Goal: Task Accomplishment & Management: Use online tool/utility

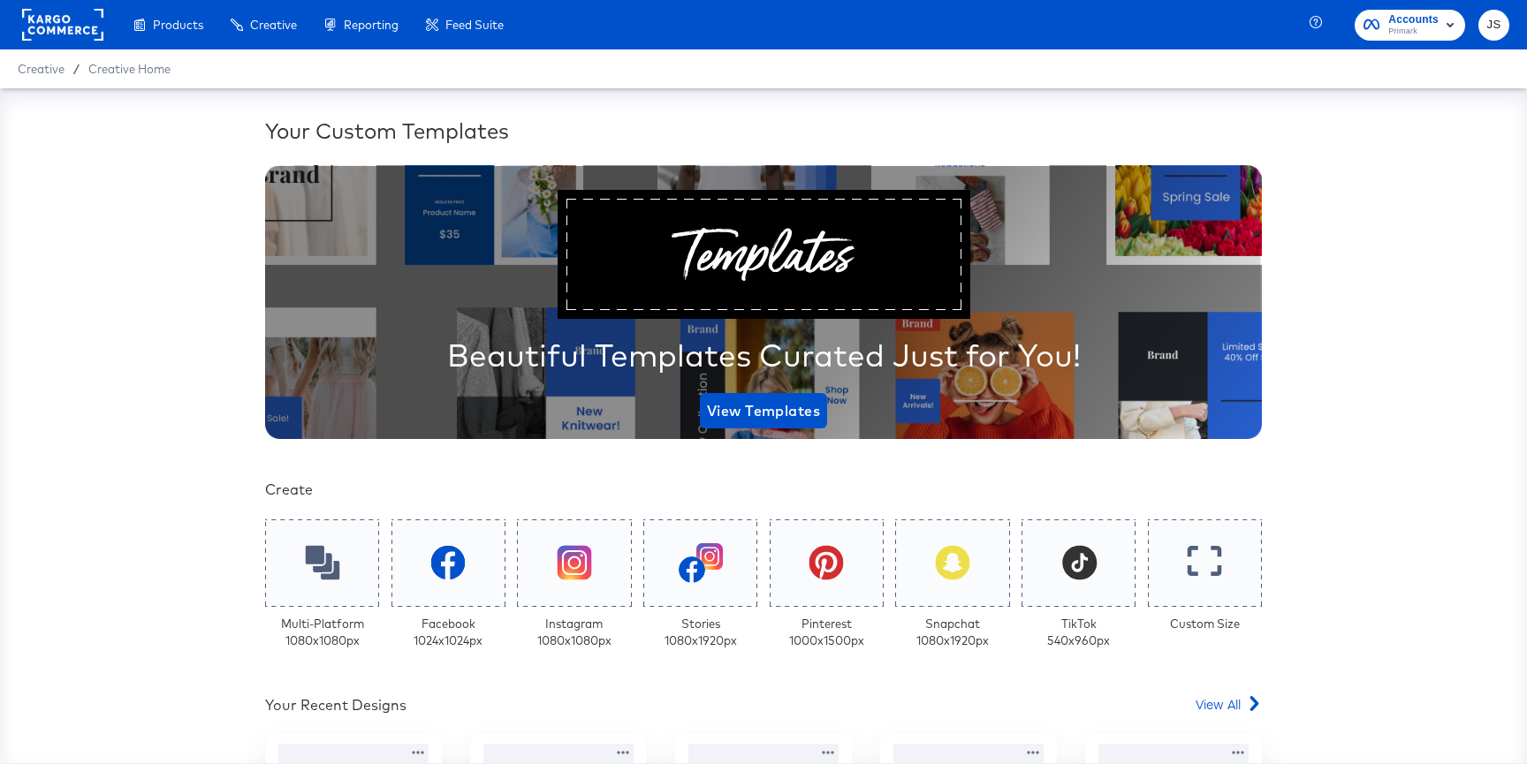
click at [34, 284] on div "Your Custom Templates Beautiful Templates Curated Just for You! View Templates …" at bounding box center [763, 425] width 1527 height 675
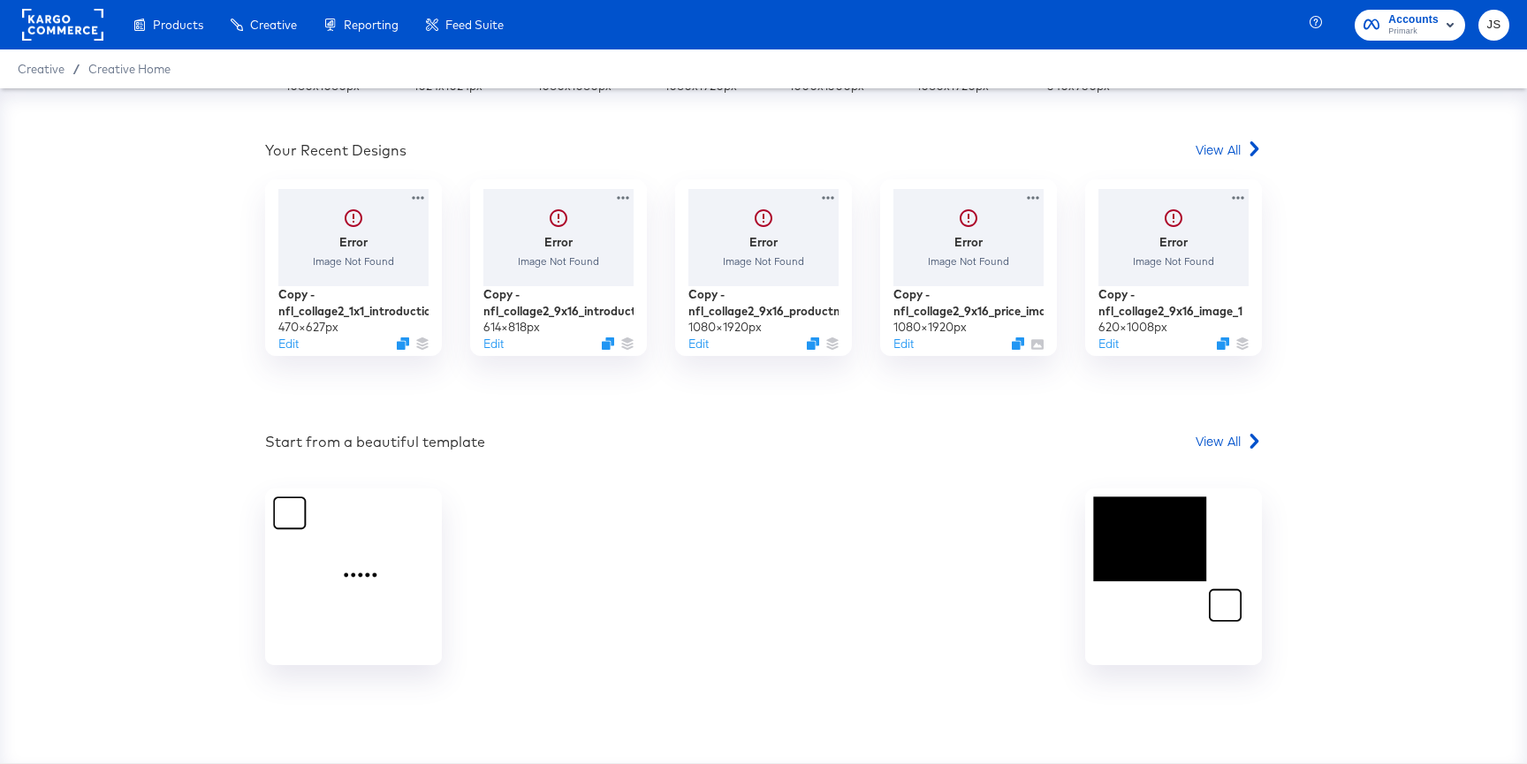
scroll to position [251, 0]
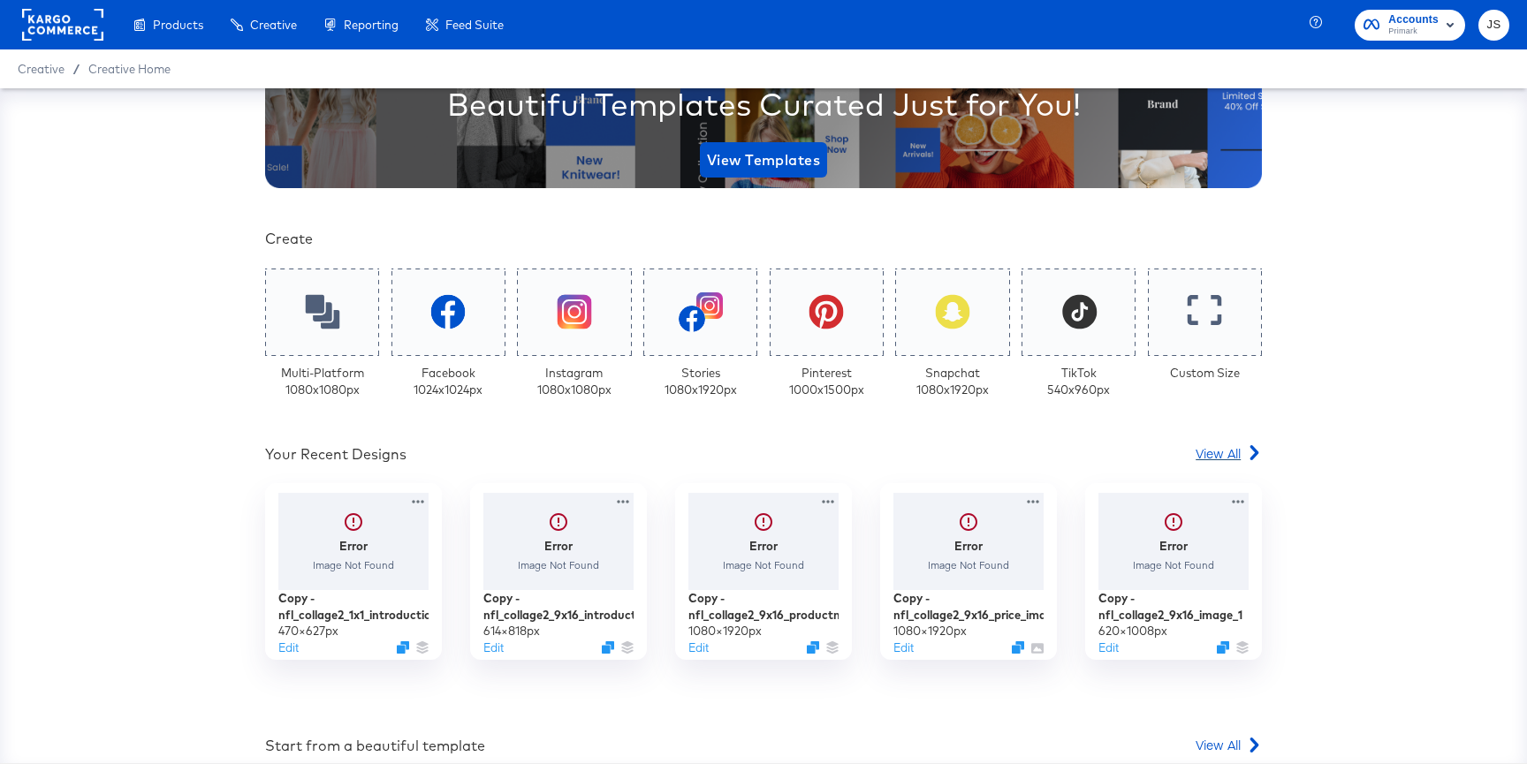
click at [1205, 449] on span "View All" at bounding box center [1217, 453] width 45 height 18
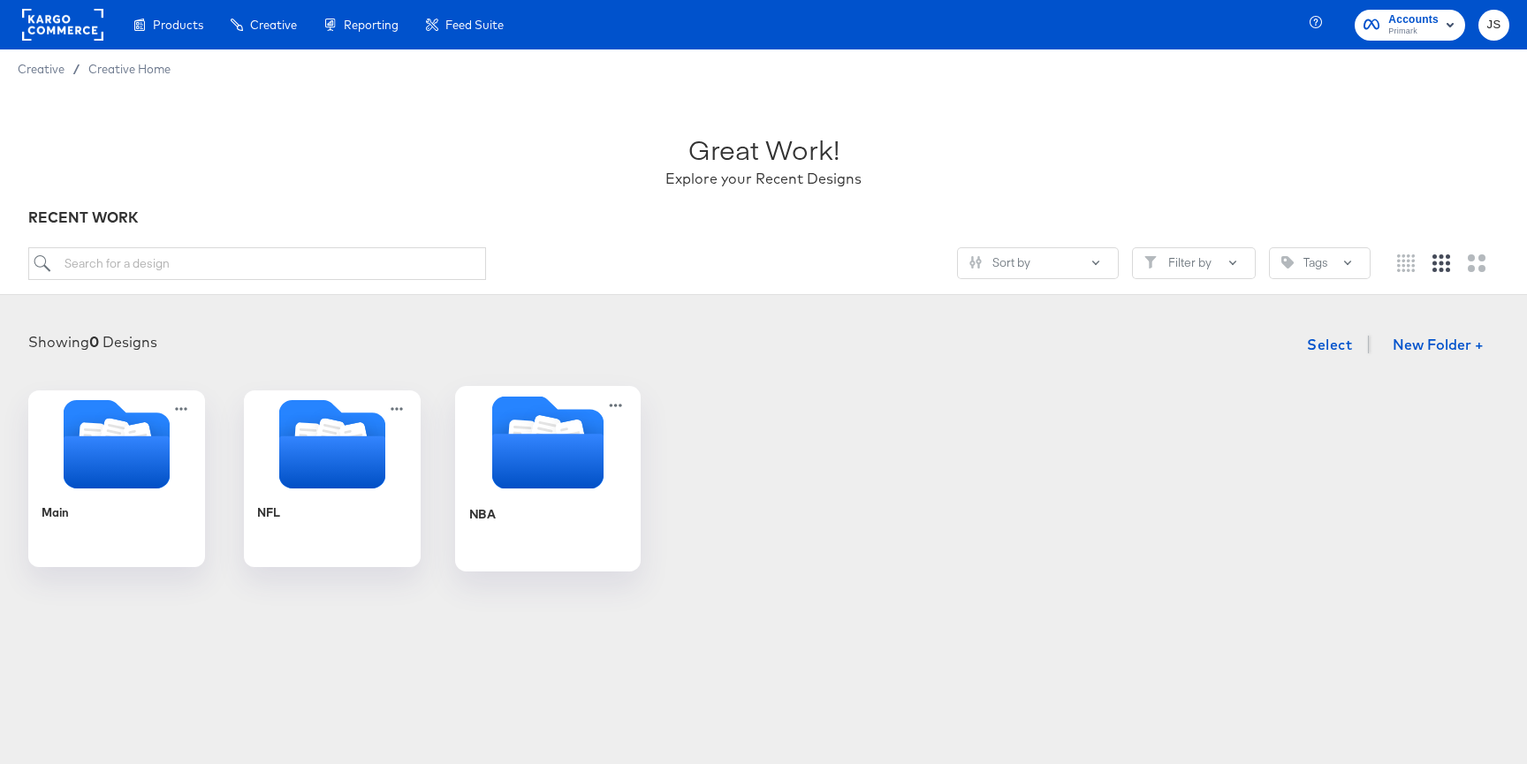
click at [469, 474] on icon "Folder" at bounding box center [548, 442] width 186 height 93
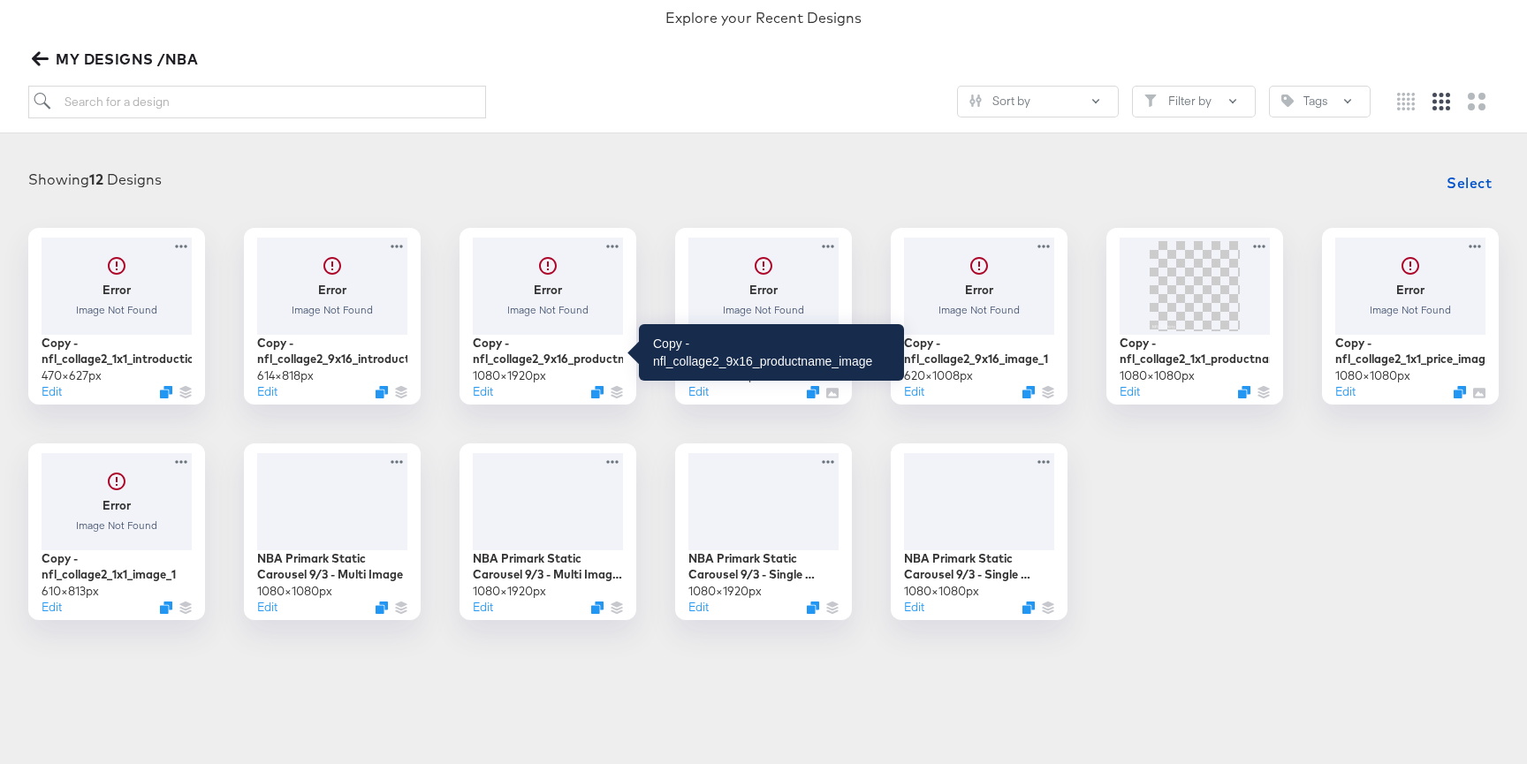
scroll to position [155, 0]
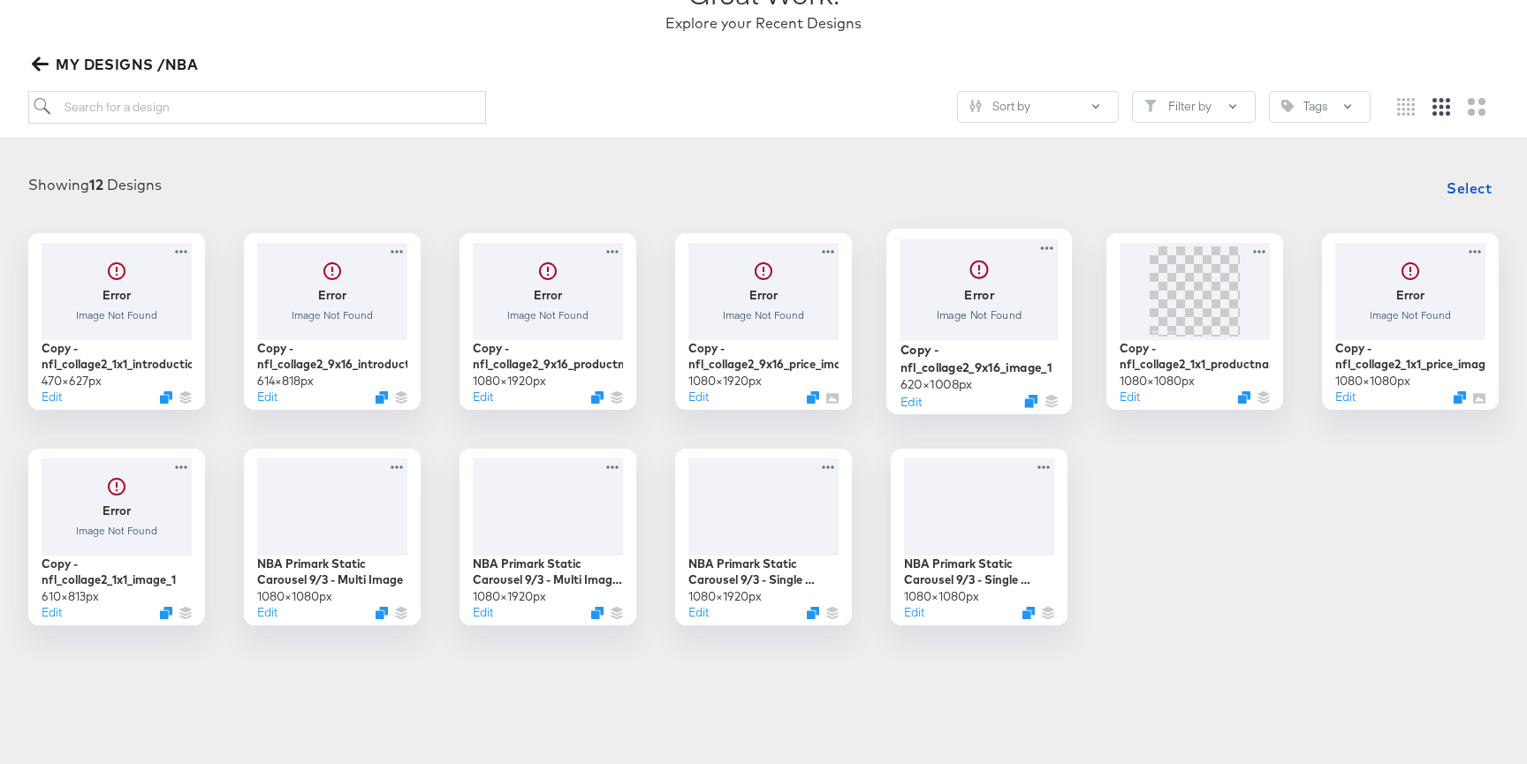
click at [996, 277] on div at bounding box center [979, 290] width 158 height 102
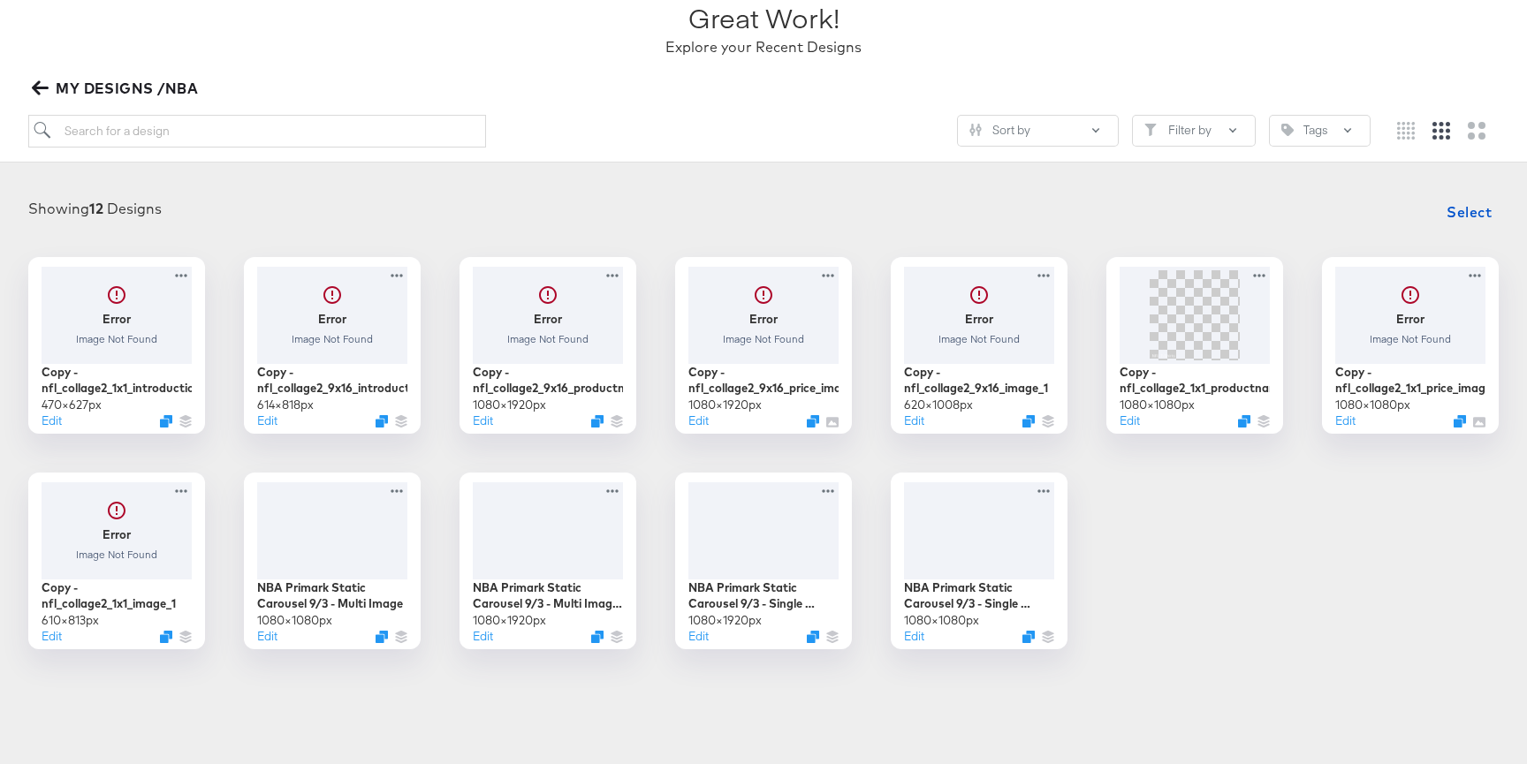
scroll to position [133, 0]
click at [158, 555] on div at bounding box center [117, 528] width 158 height 102
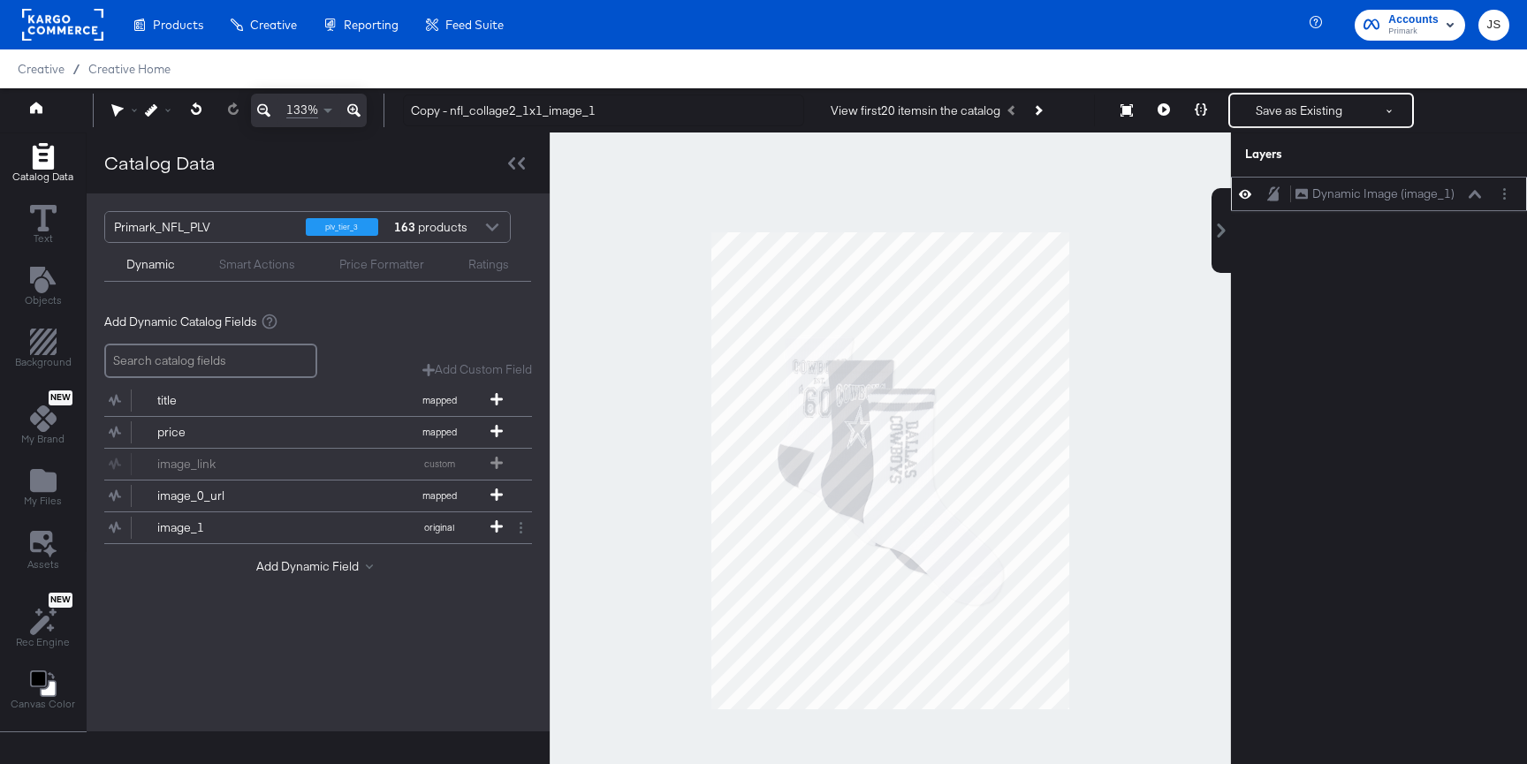
click at [1475, 194] on icon at bounding box center [1474, 194] width 12 height 9
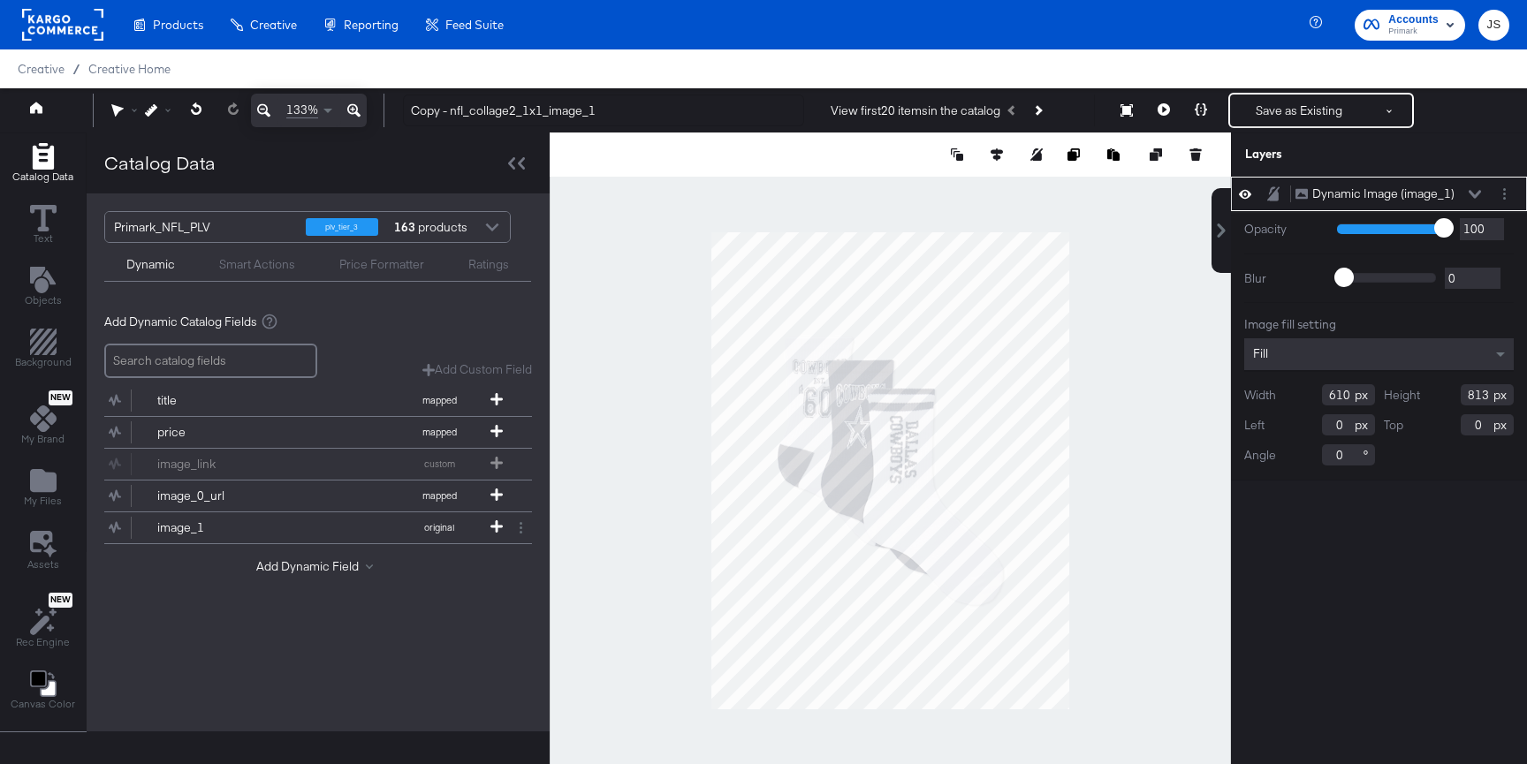
click at [248, 228] on div "Primark_NFL_PLV" at bounding box center [203, 227] width 178 height 30
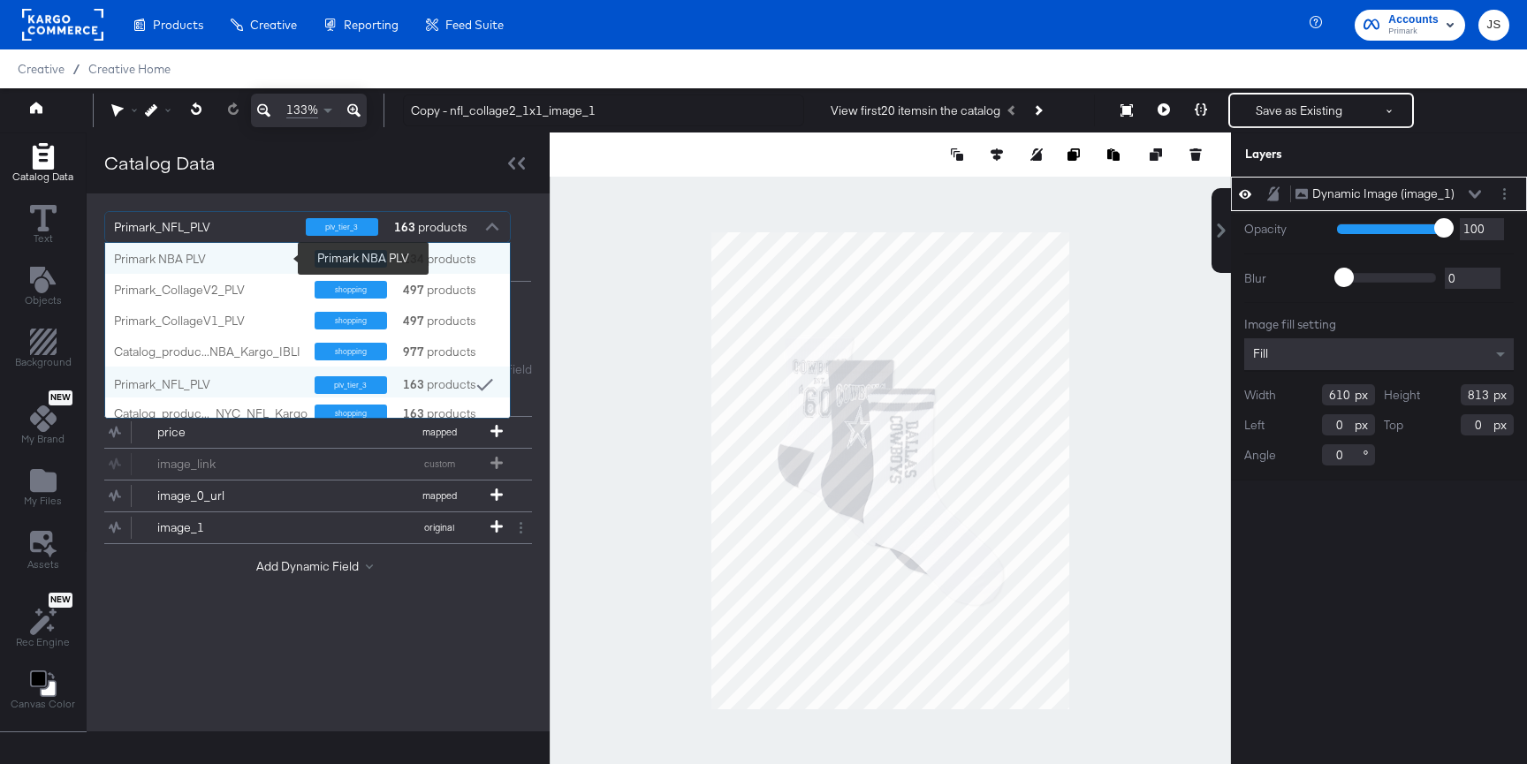
click at [226, 264] on div "Primark NBA PLV" at bounding box center [207, 259] width 187 height 17
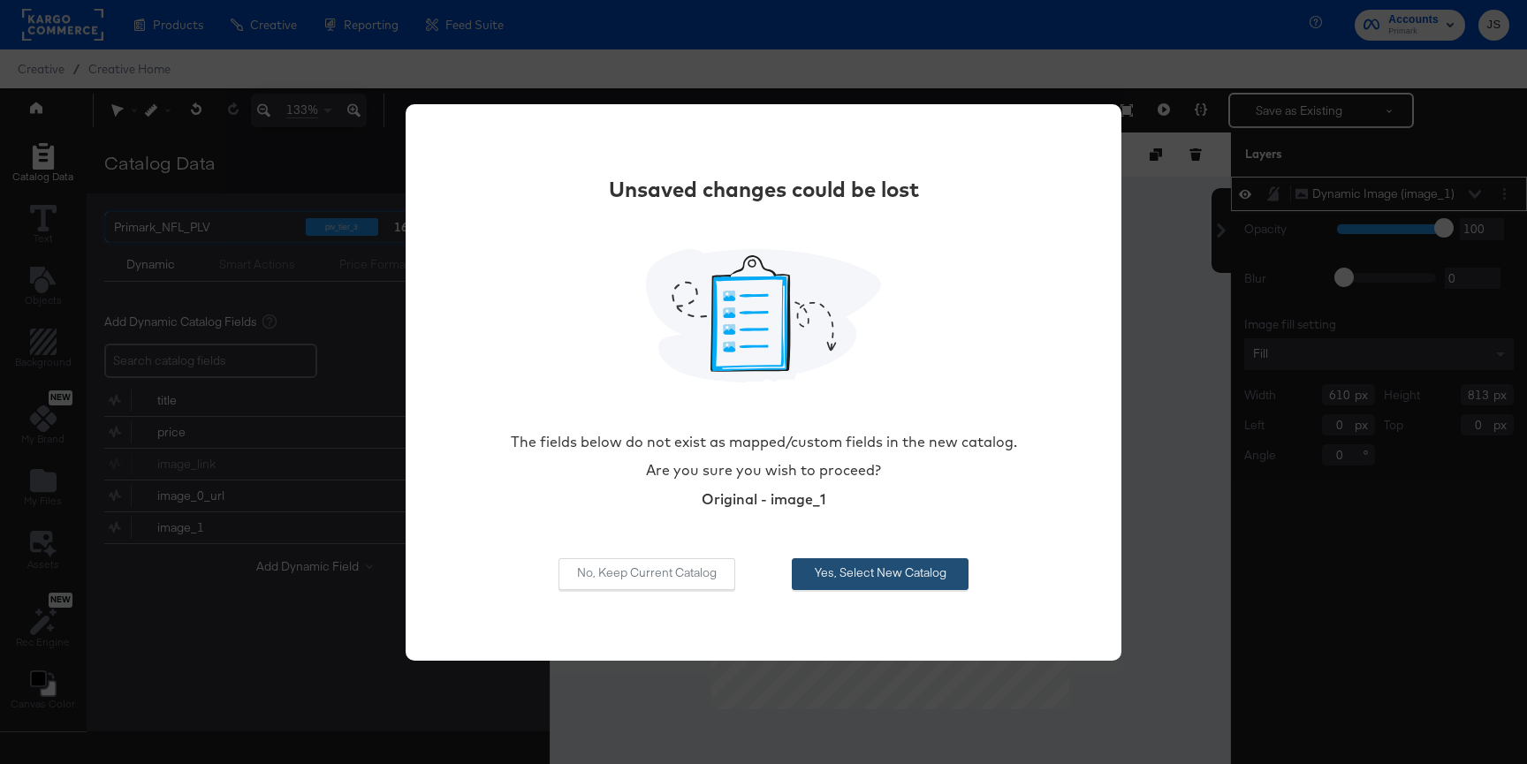
click at [939, 558] on div "No, Keep Current Catalog Yes, Select New Catalog" at bounding box center [763, 574] width 410 height 32
click at [917, 572] on button "Yes, Select New Catalog" at bounding box center [880, 574] width 177 height 32
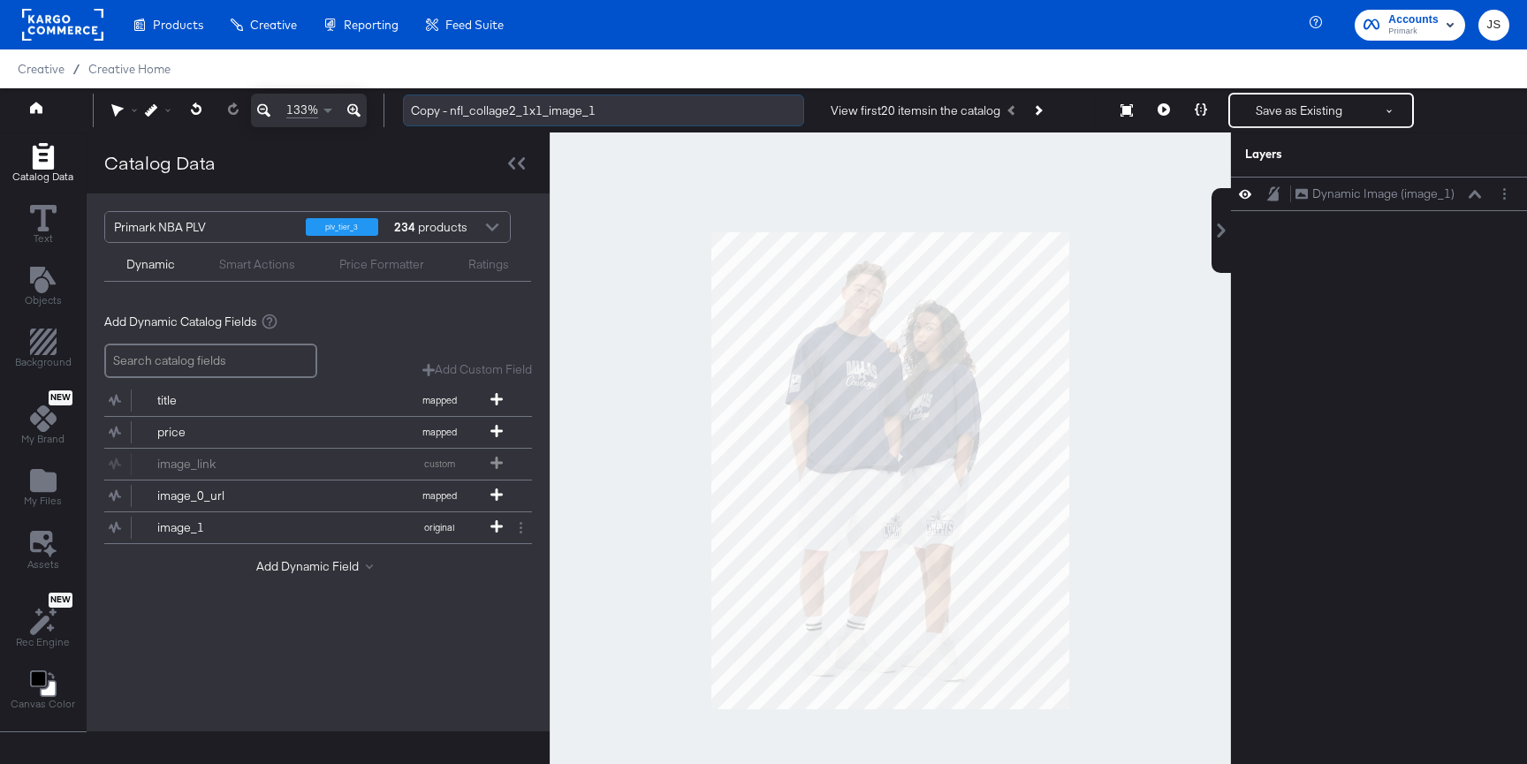
drag, startPoint x: 463, startPoint y: 107, endPoint x: 409, endPoint y: 105, distance: 53.9
click at [409, 105] on input "Copy - nfl_collage2_1x1_image_1" at bounding box center [603, 111] width 401 height 33
drag, startPoint x: 587, startPoint y: 109, endPoint x: 384, endPoint y: 96, distance: 202.7
click at [384, 96] on div "133% nba_collage2_1x1_image_1 View first 20 items in the catalog Save as Existi…" at bounding box center [763, 110] width 1527 height 44
type input "nba_collage2_1x1_image_1"
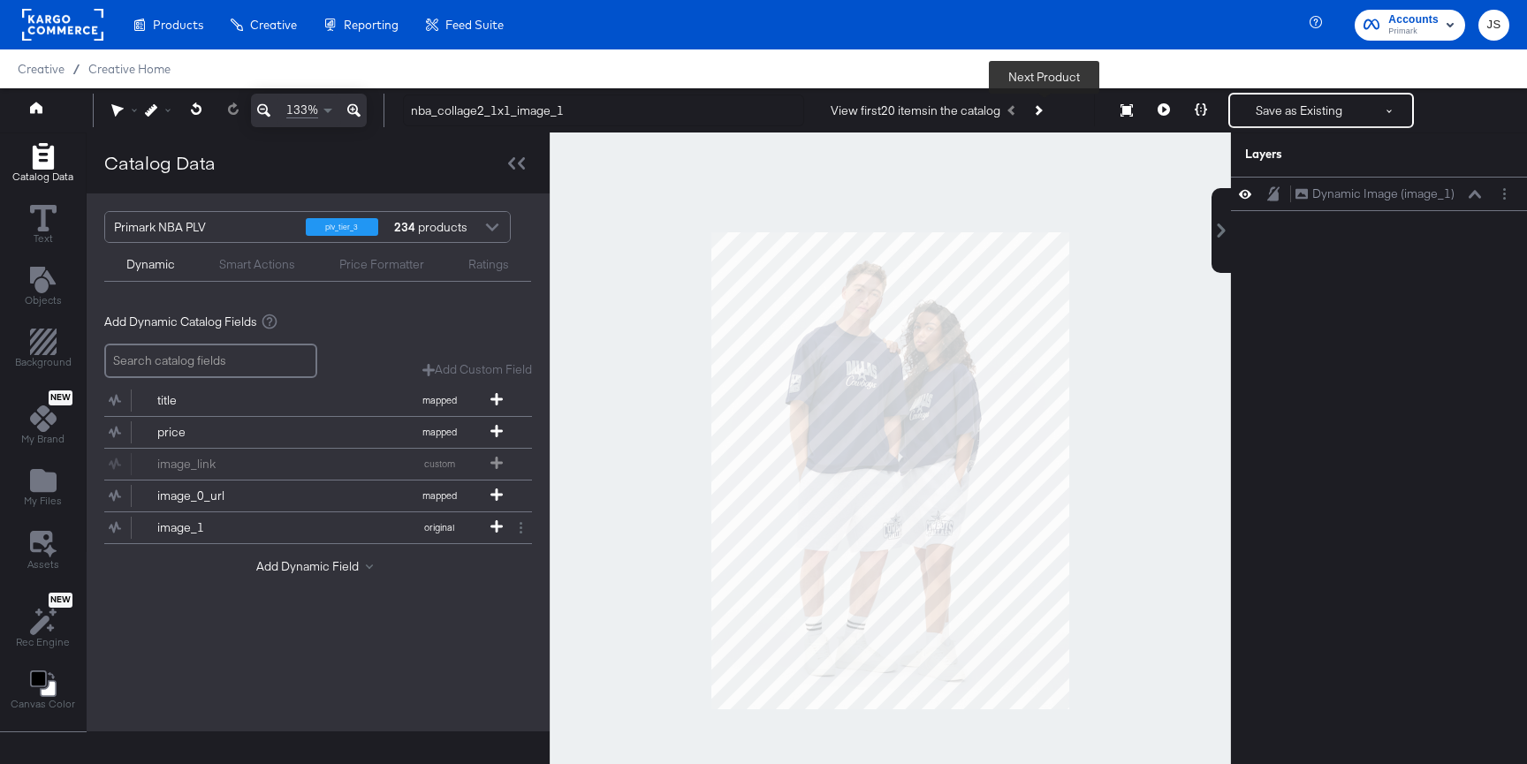
click at [1043, 118] on button "Next Product" at bounding box center [1037, 111] width 25 height 32
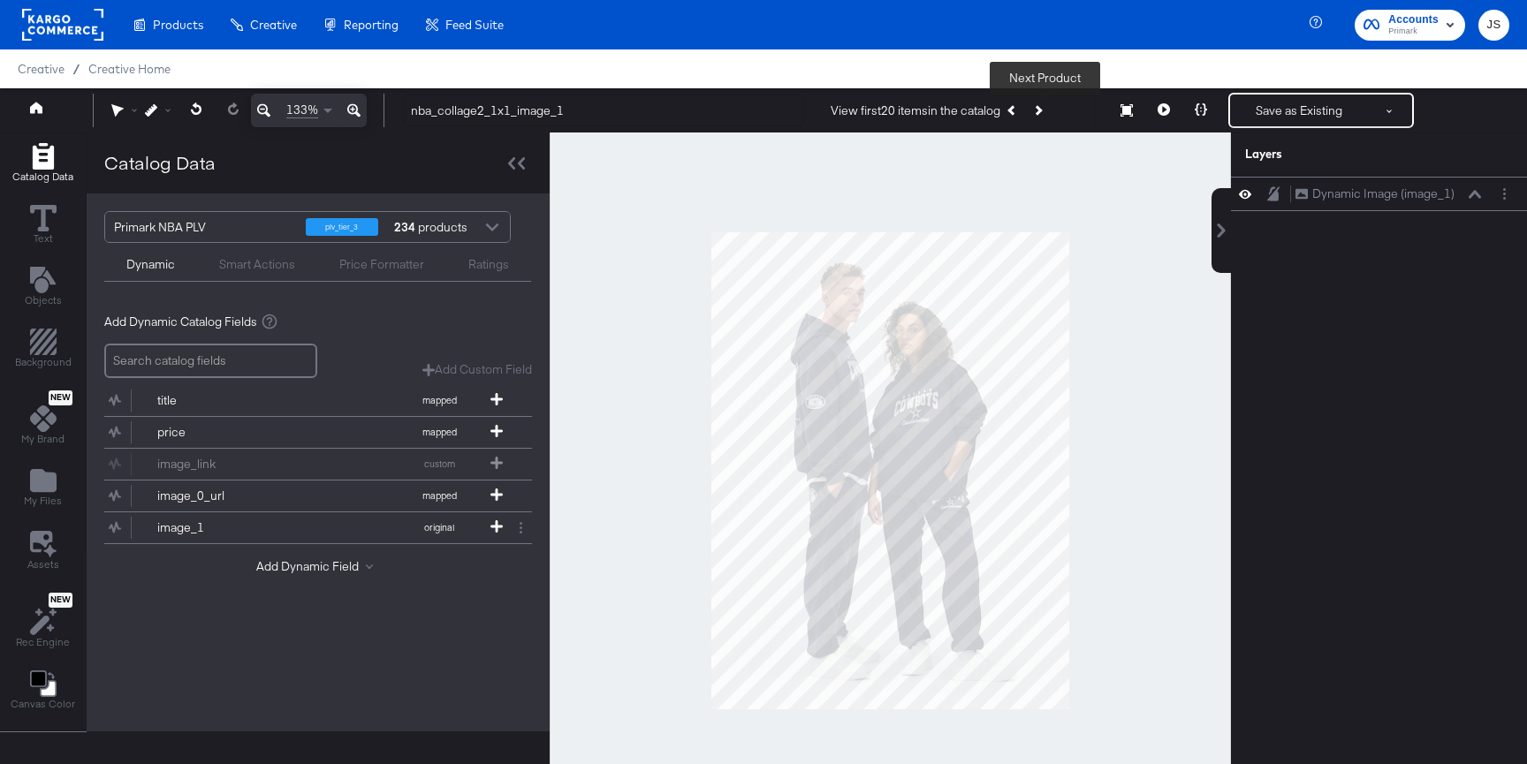
click at [1043, 118] on button "Next Product" at bounding box center [1037, 111] width 25 height 32
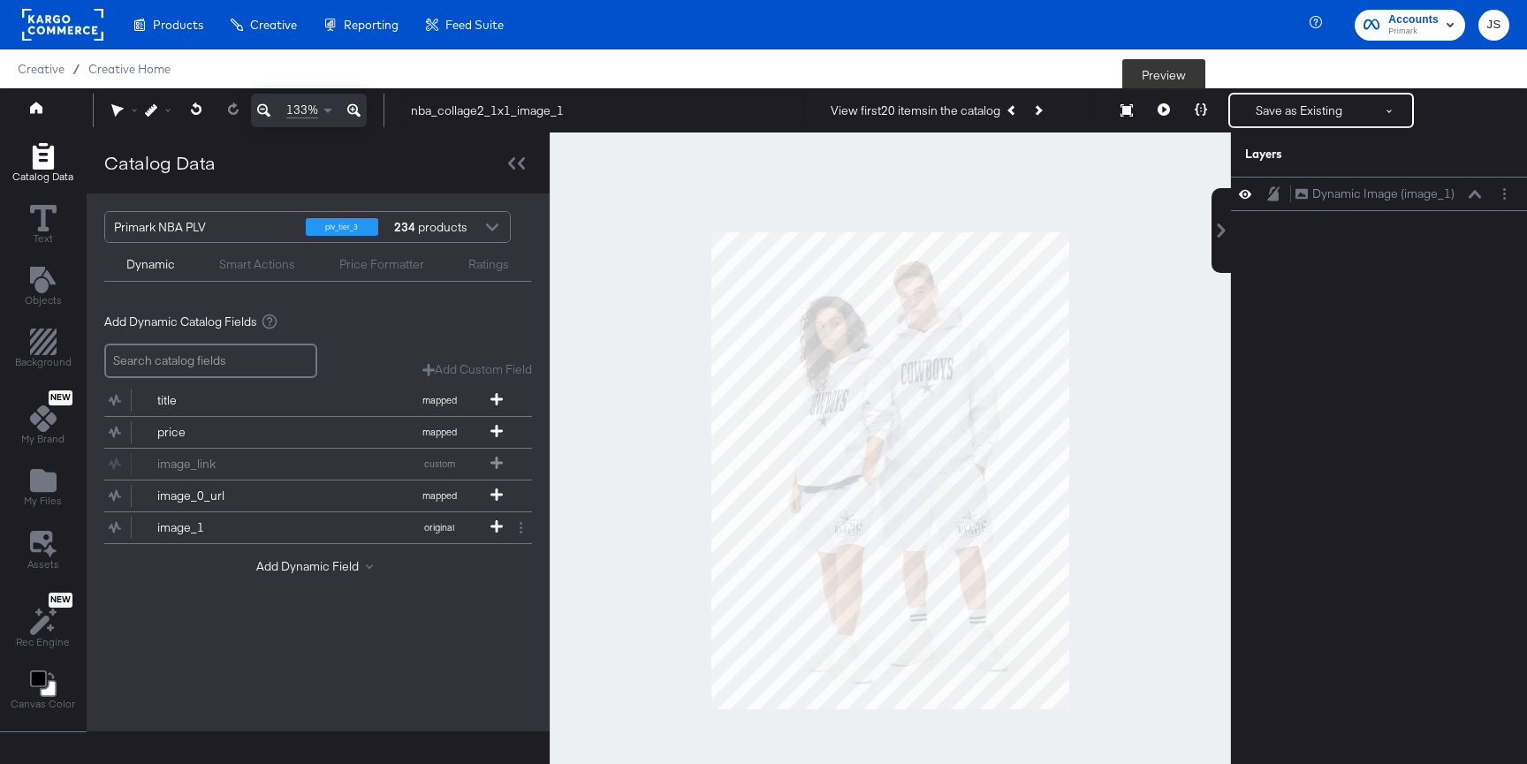
click at [1168, 115] on icon at bounding box center [1163, 109] width 12 height 12
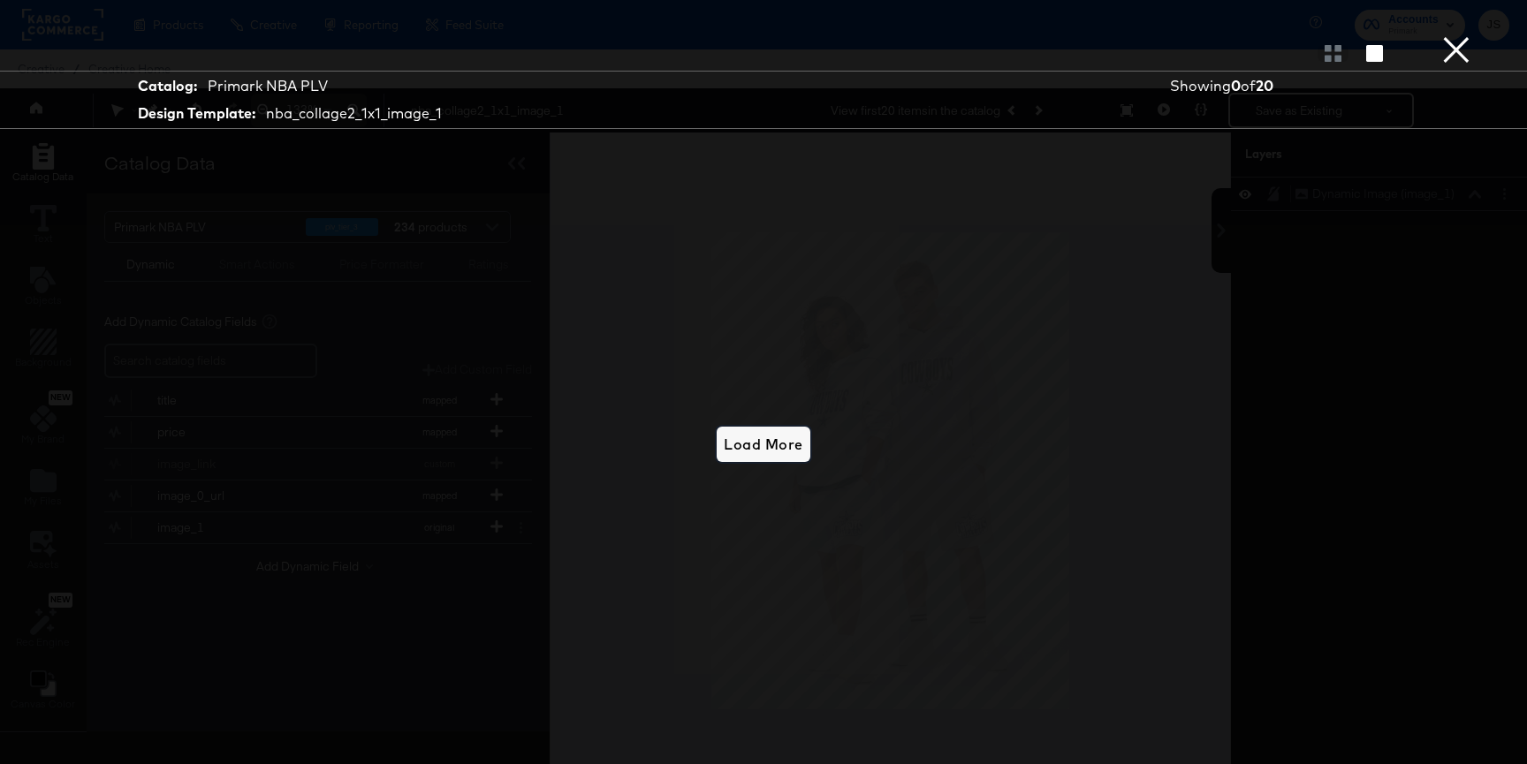
click at [777, 431] on button "Load More" at bounding box center [763, 444] width 93 height 35
click at [775, 466] on div "Load More" at bounding box center [763, 445] width 1325 height 588
click at [777, 431] on button "Load More" at bounding box center [763, 444] width 93 height 35
click at [1459, 35] on button "×" at bounding box center [1455, 17] width 35 height 35
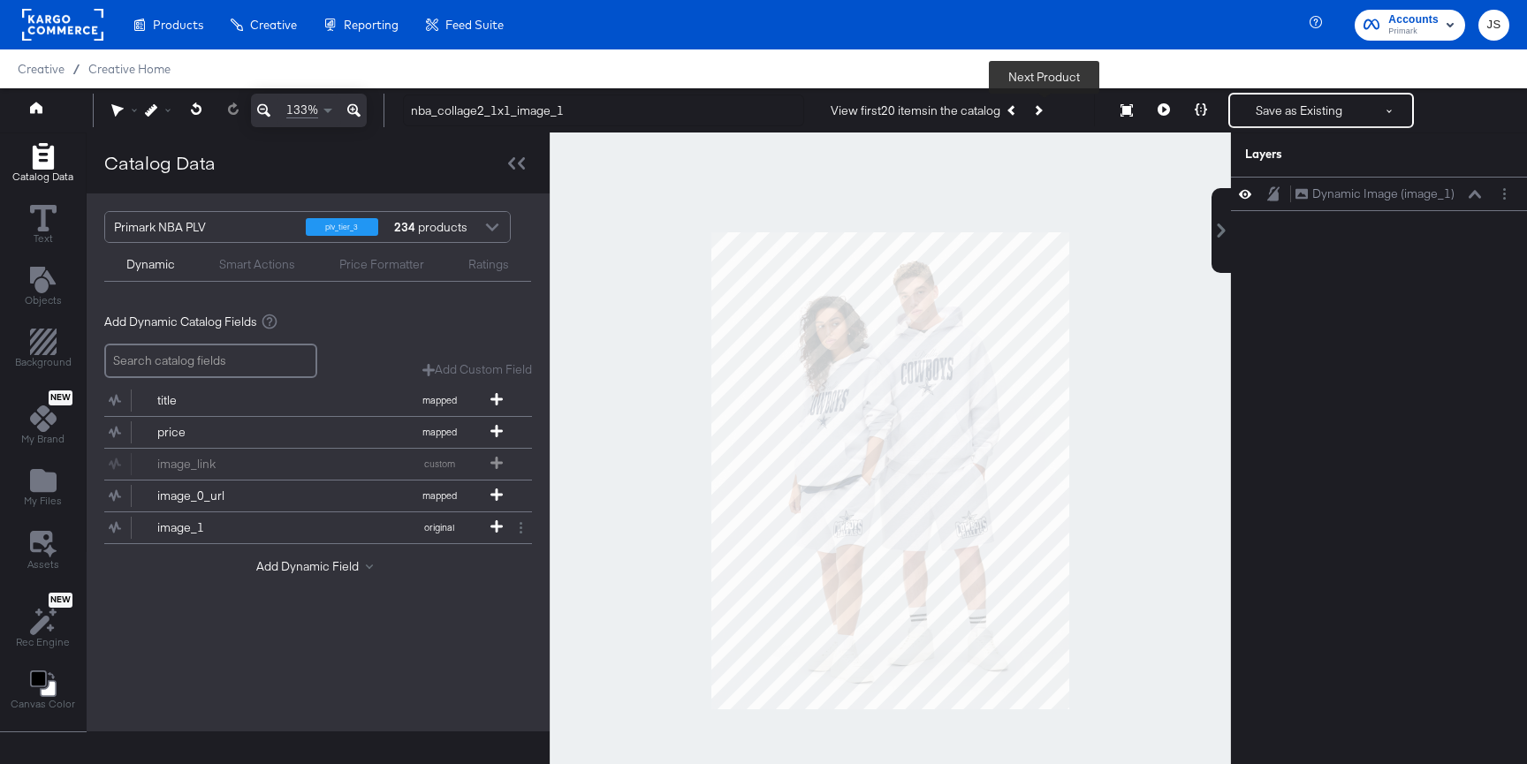
click at [1050, 115] on button "Next Product" at bounding box center [1037, 111] width 25 height 32
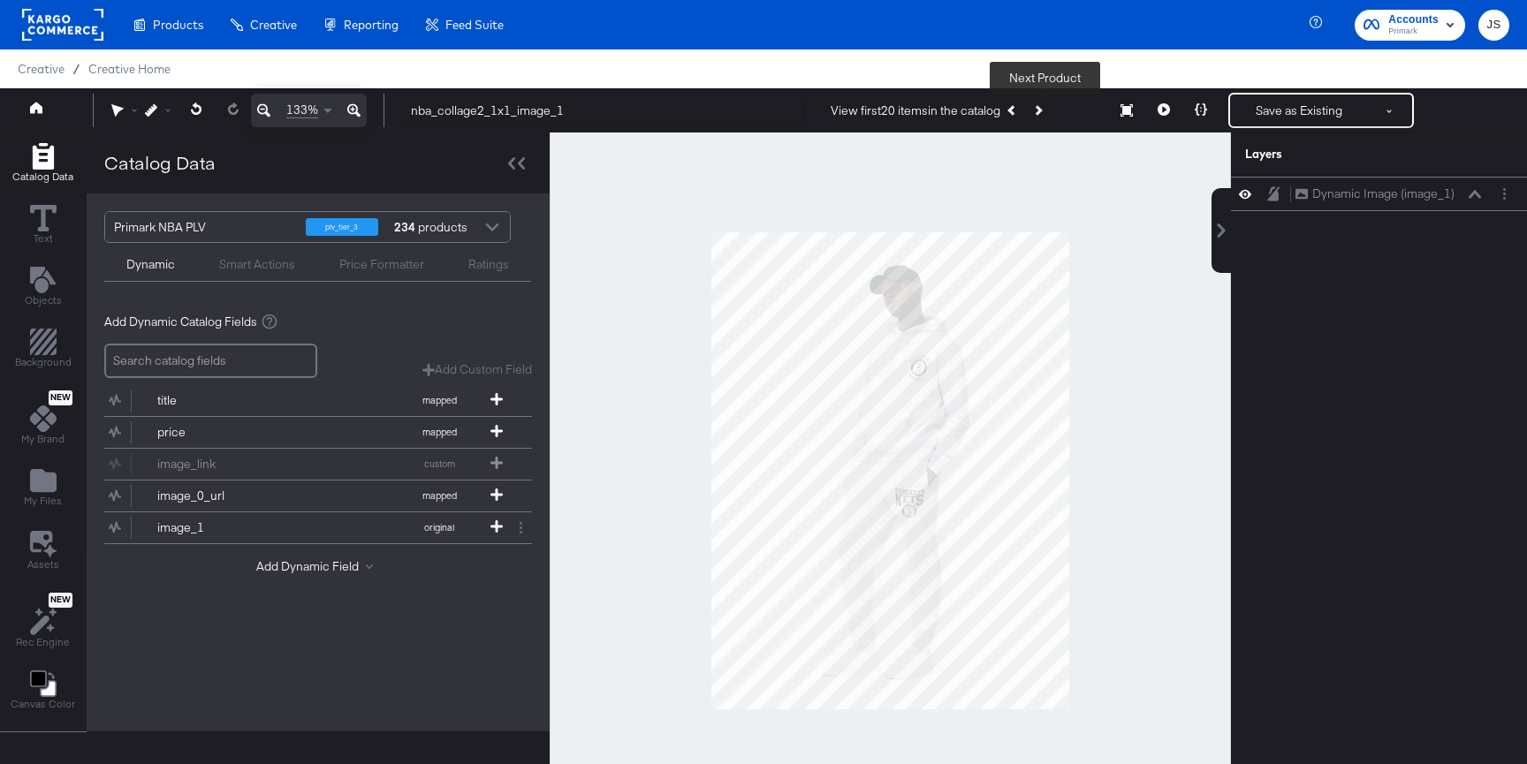
click at [1050, 115] on button "Next Product" at bounding box center [1037, 111] width 25 height 32
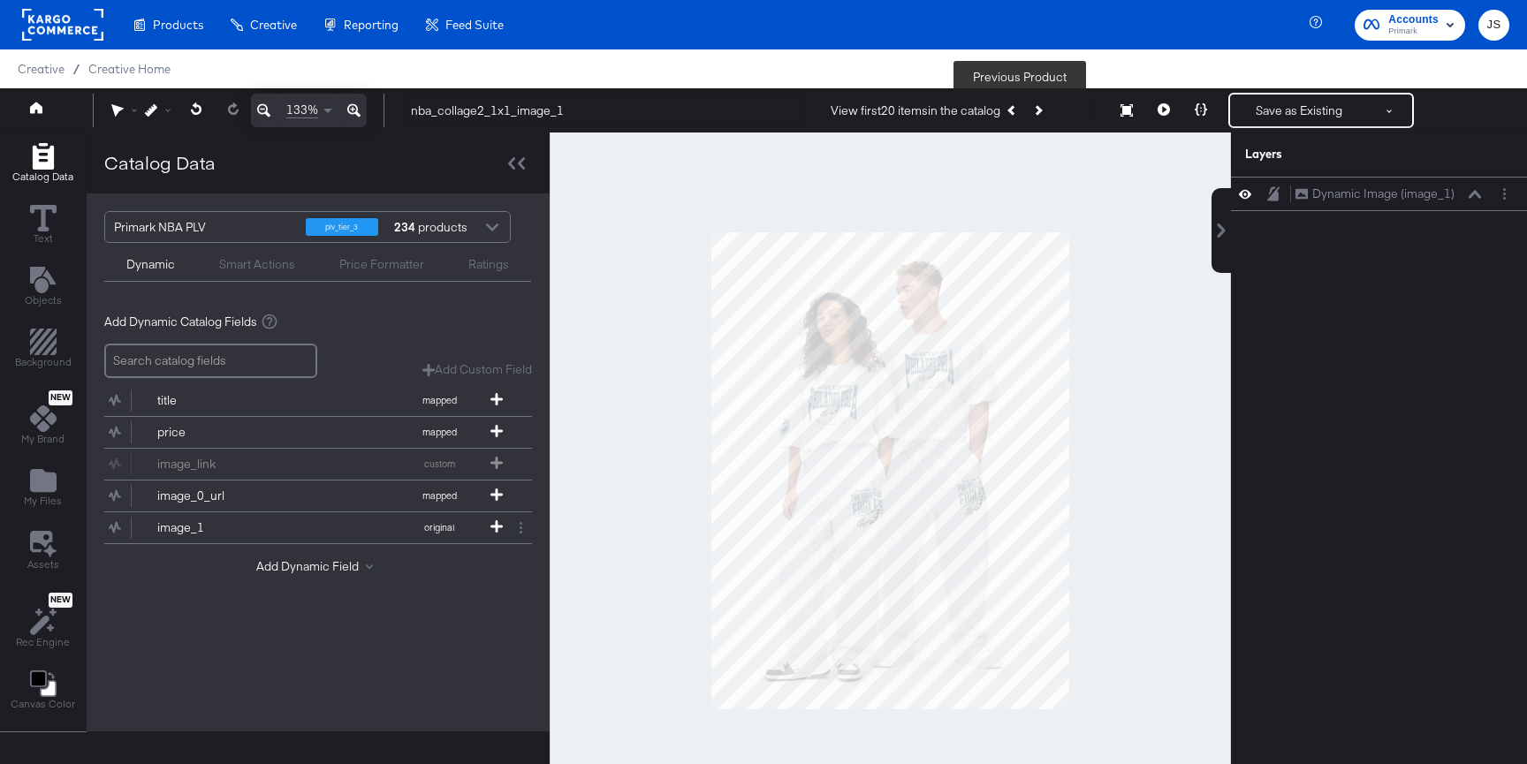
click at [1013, 112] on button "Previous Product" at bounding box center [1012, 111] width 25 height 32
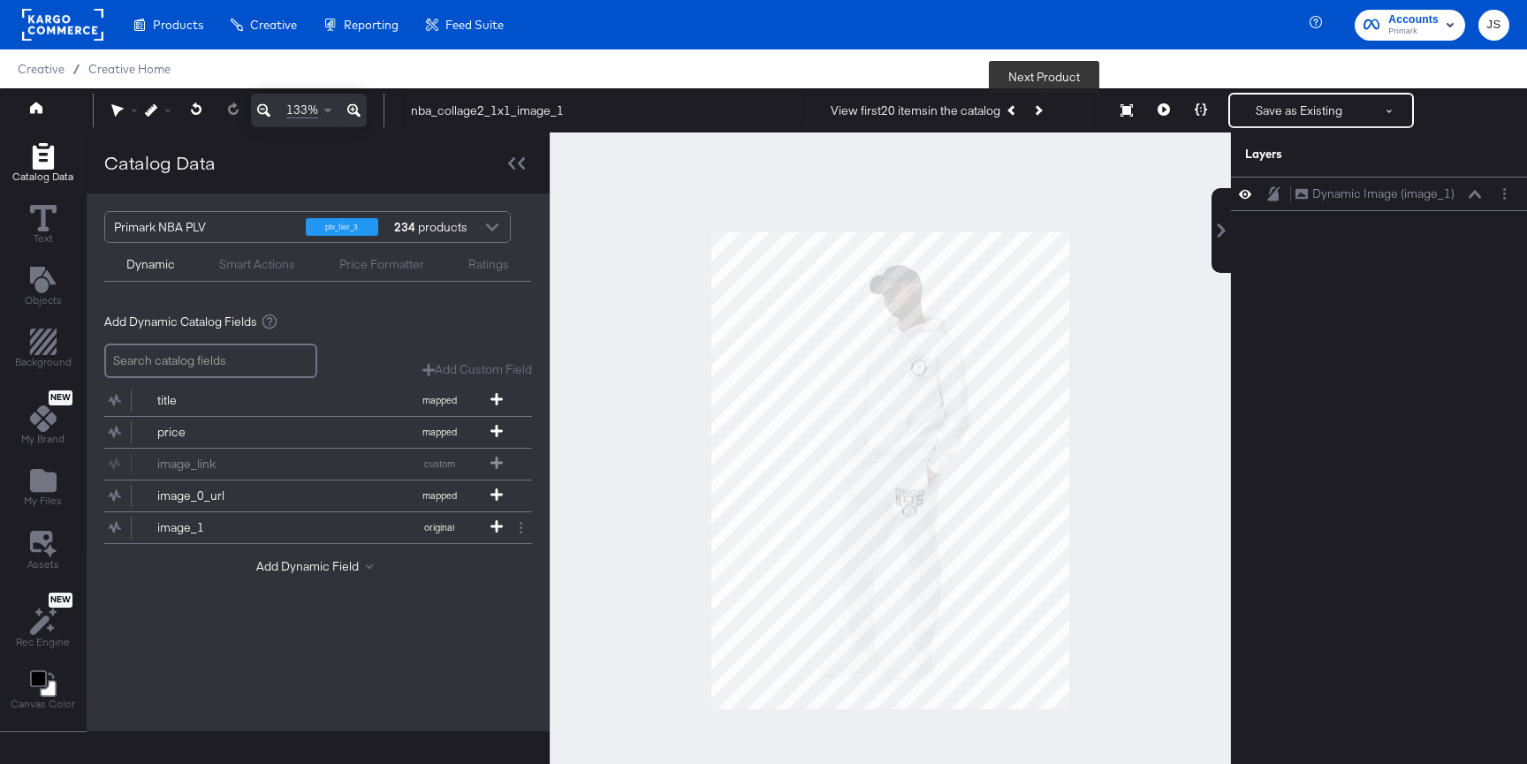
click at [1046, 113] on button "Next Product" at bounding box center [1037, 111] width 25 height 32
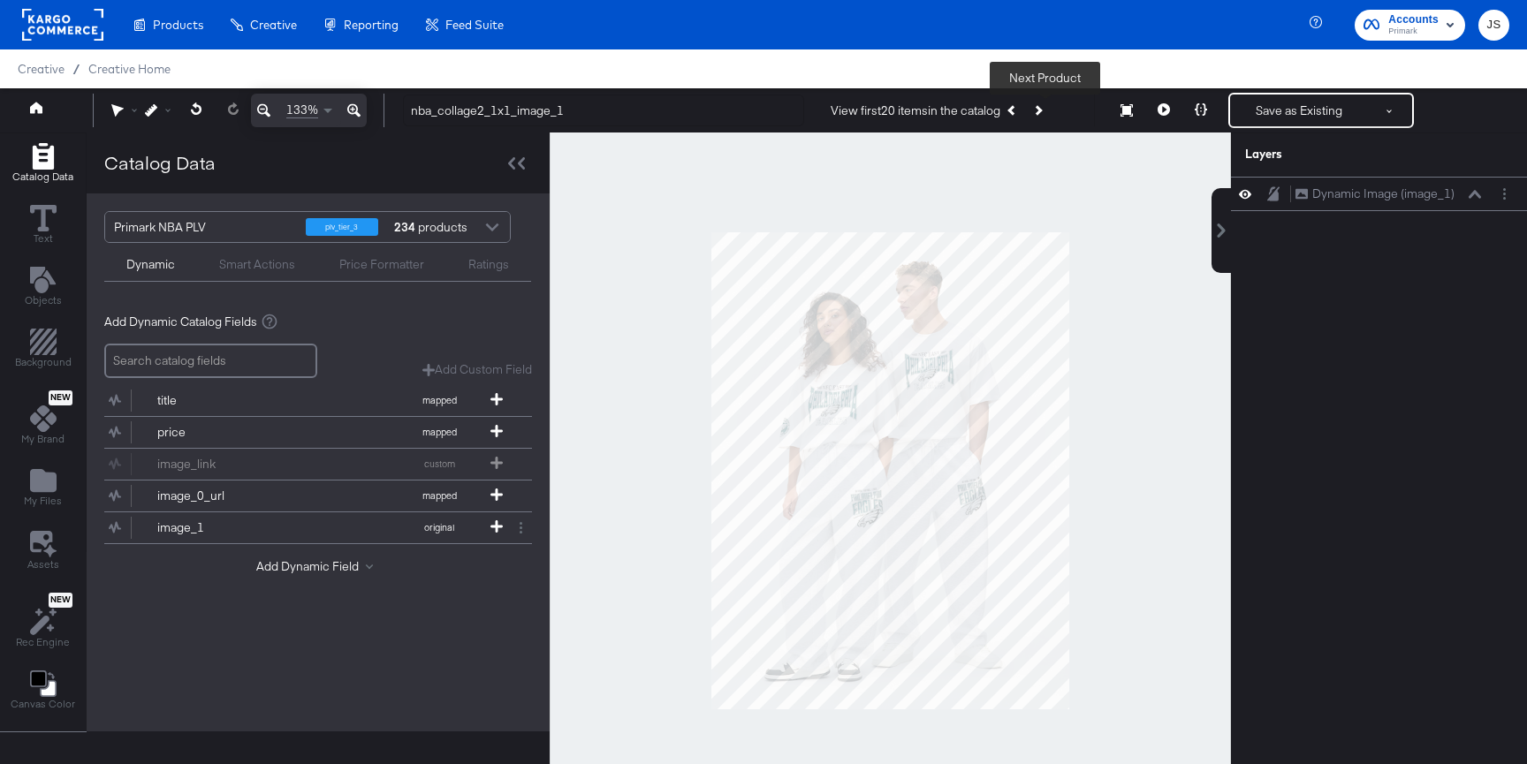
click at [1046, 113] on button "Next Product" at bounding box center [1037, 111] width 25 height 32
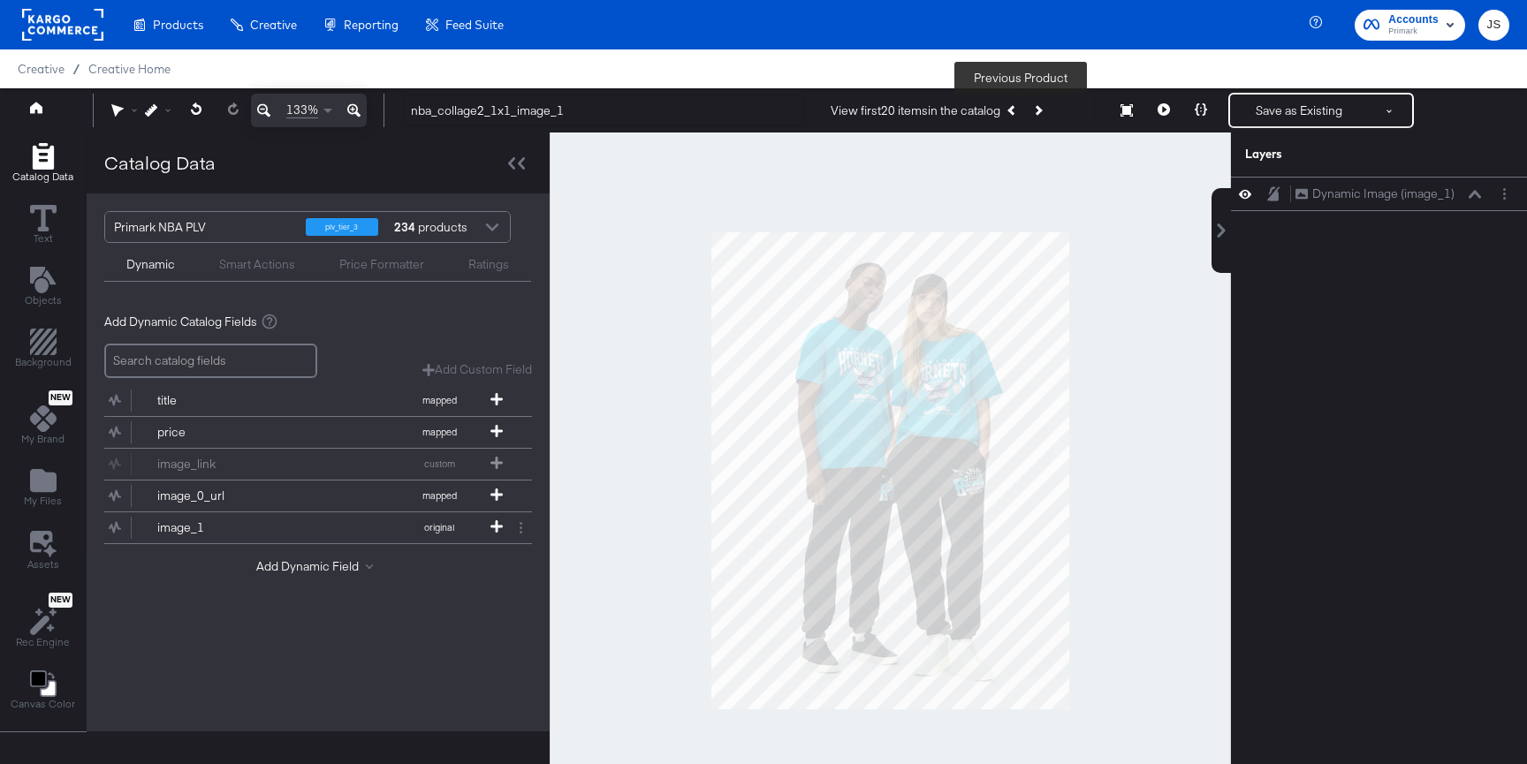
click at [1017, 112] on icon "Previous Product" at bounding box center [1013, 110] width 10 height 10
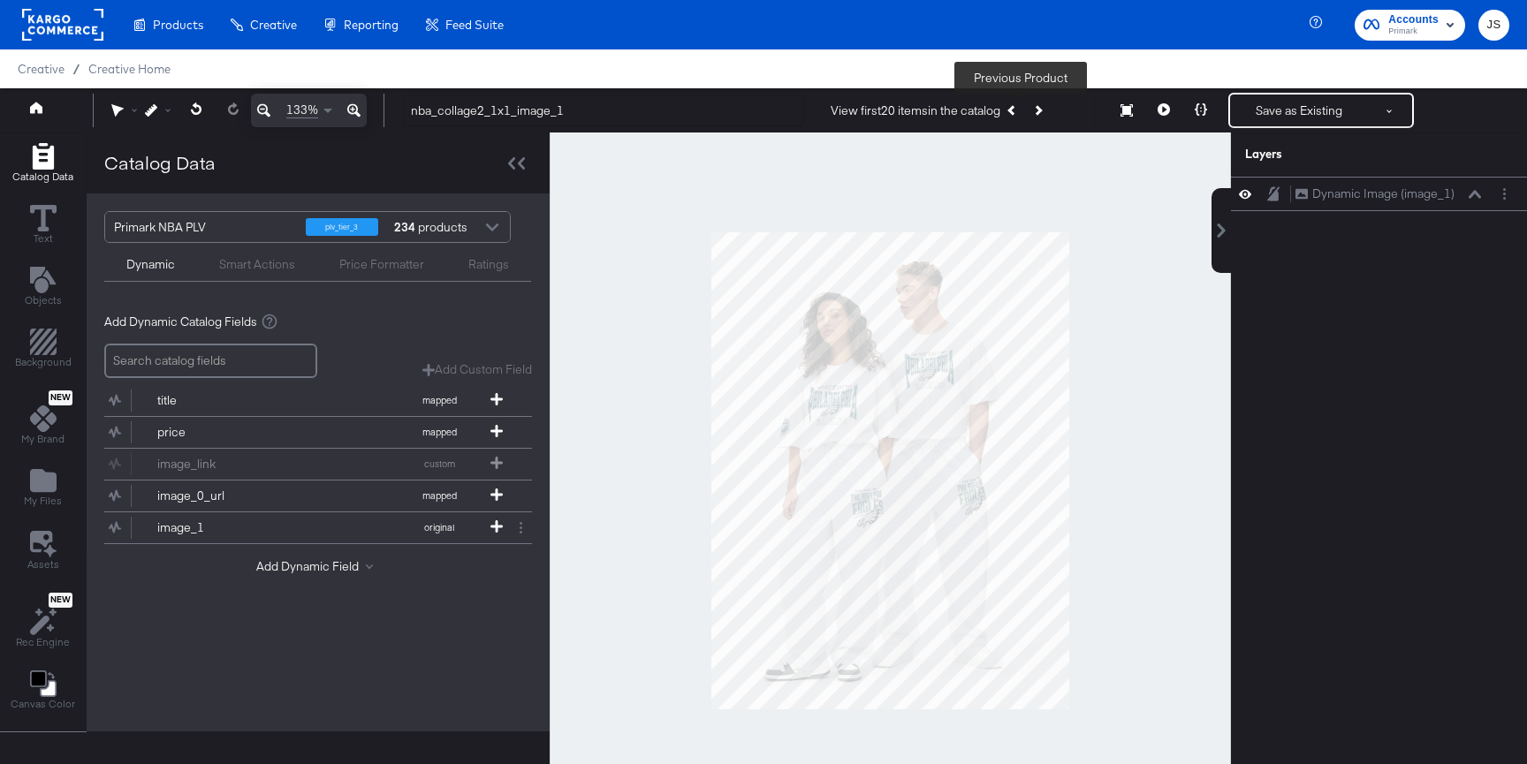
click at [1017, 112] on icon "Previous Product" at bounding box center [1013, 110] width 10 height 10
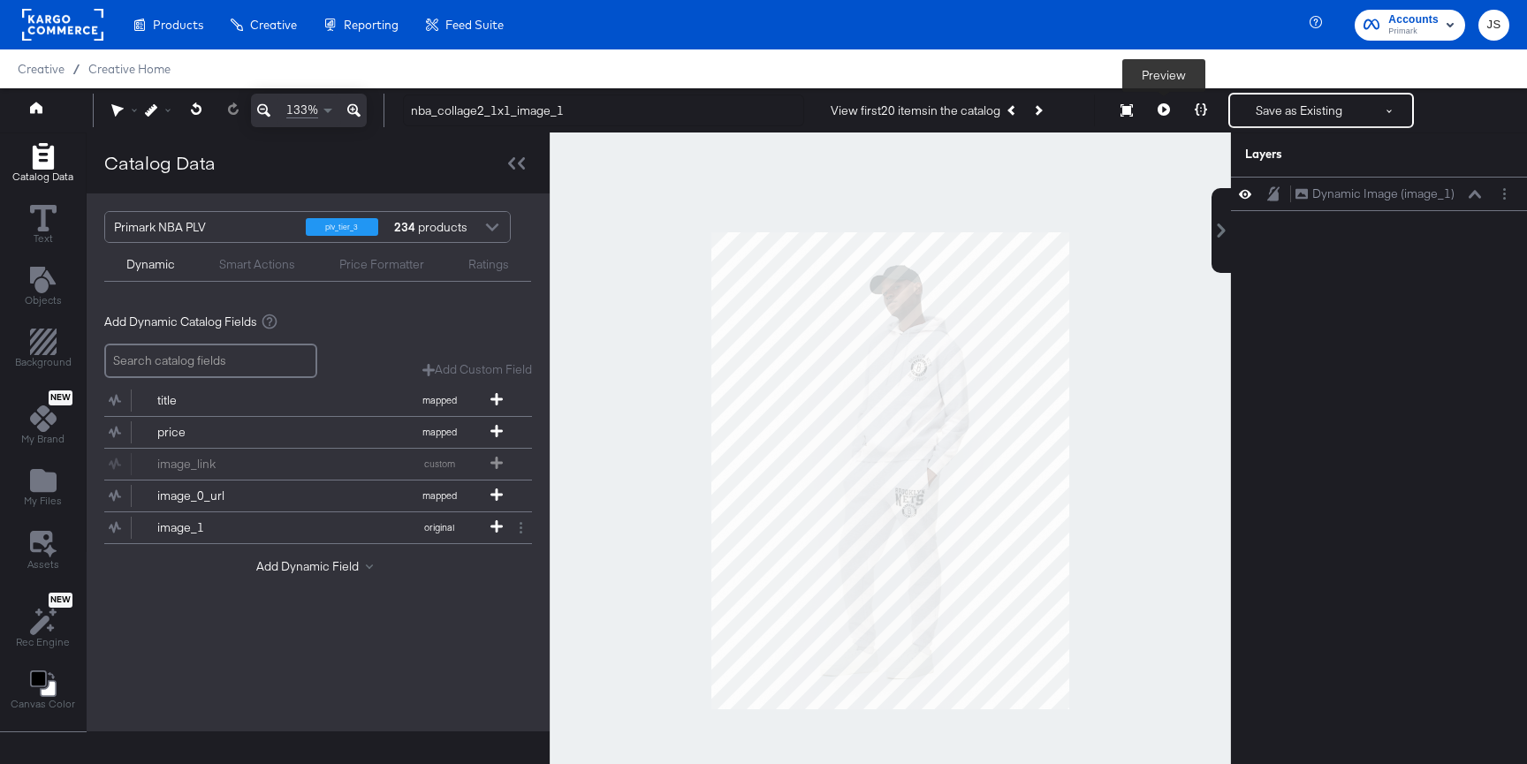
click at [1158, 114] on icon at bounding box center [1163, 109] width 12 height 12
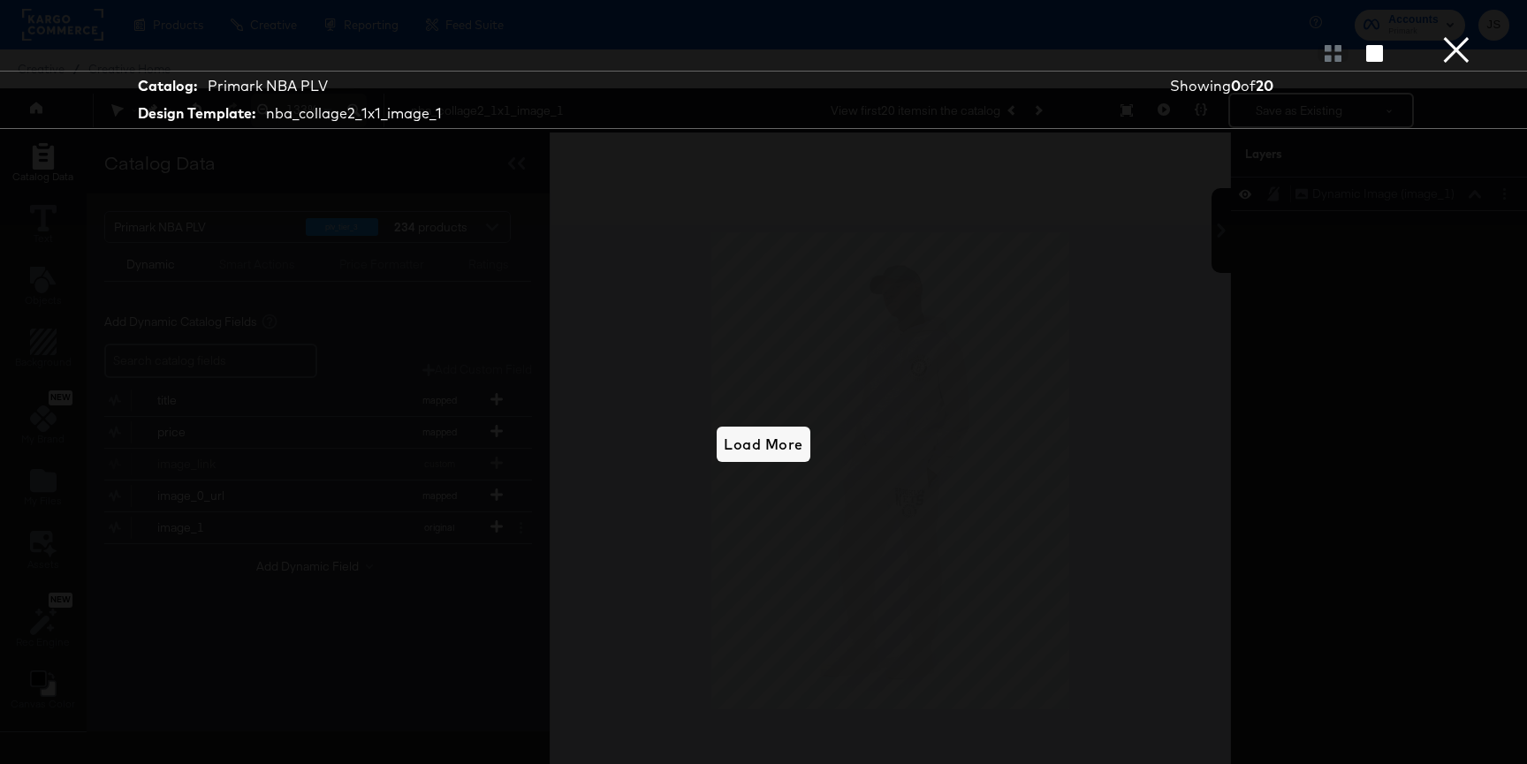
click at [1453, 35] on button "×" at bounding box center [1455, 17] width 35 height 35
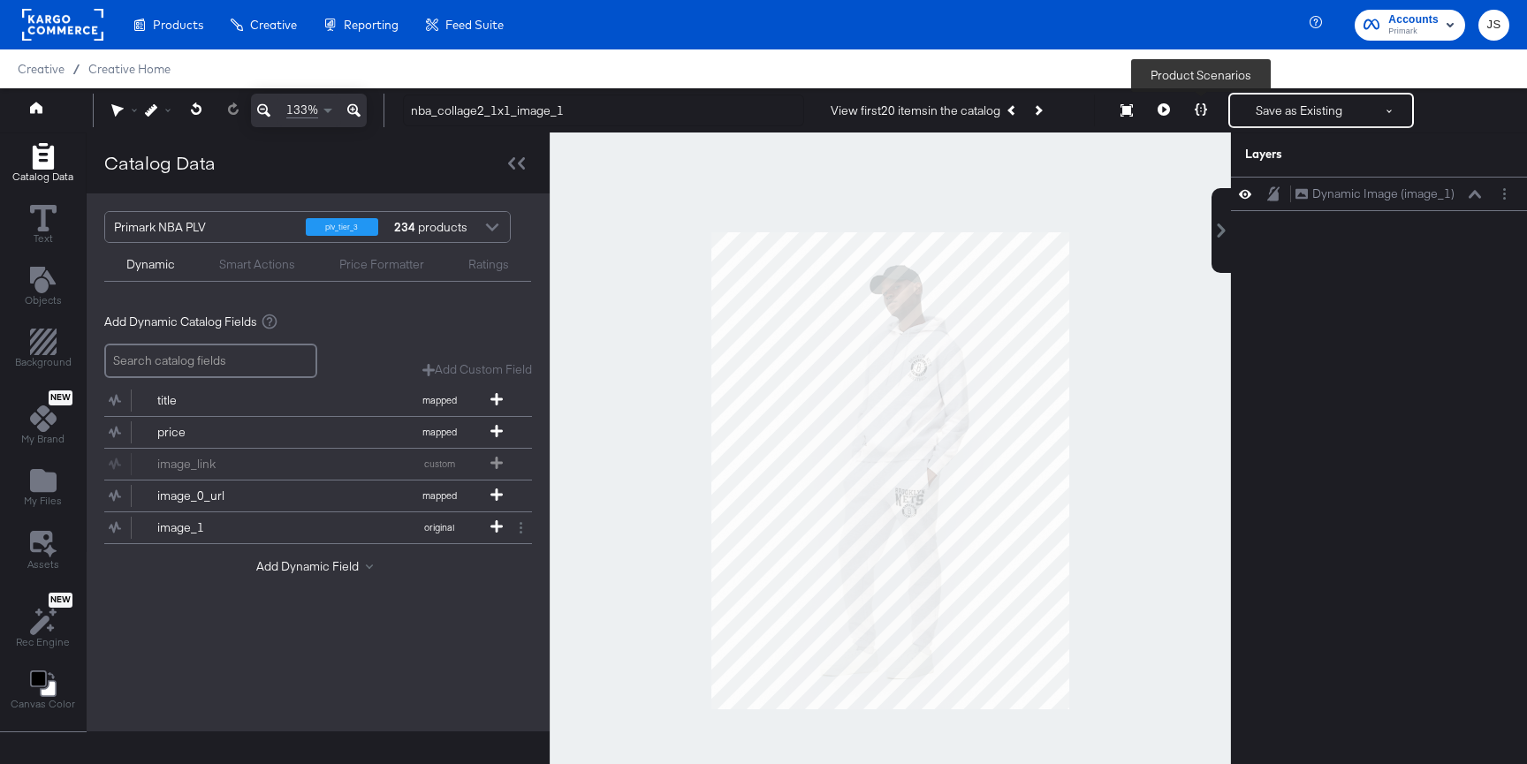
click at [1205, 115] on icon at bounding box center [1201, 109] width 12 height 12
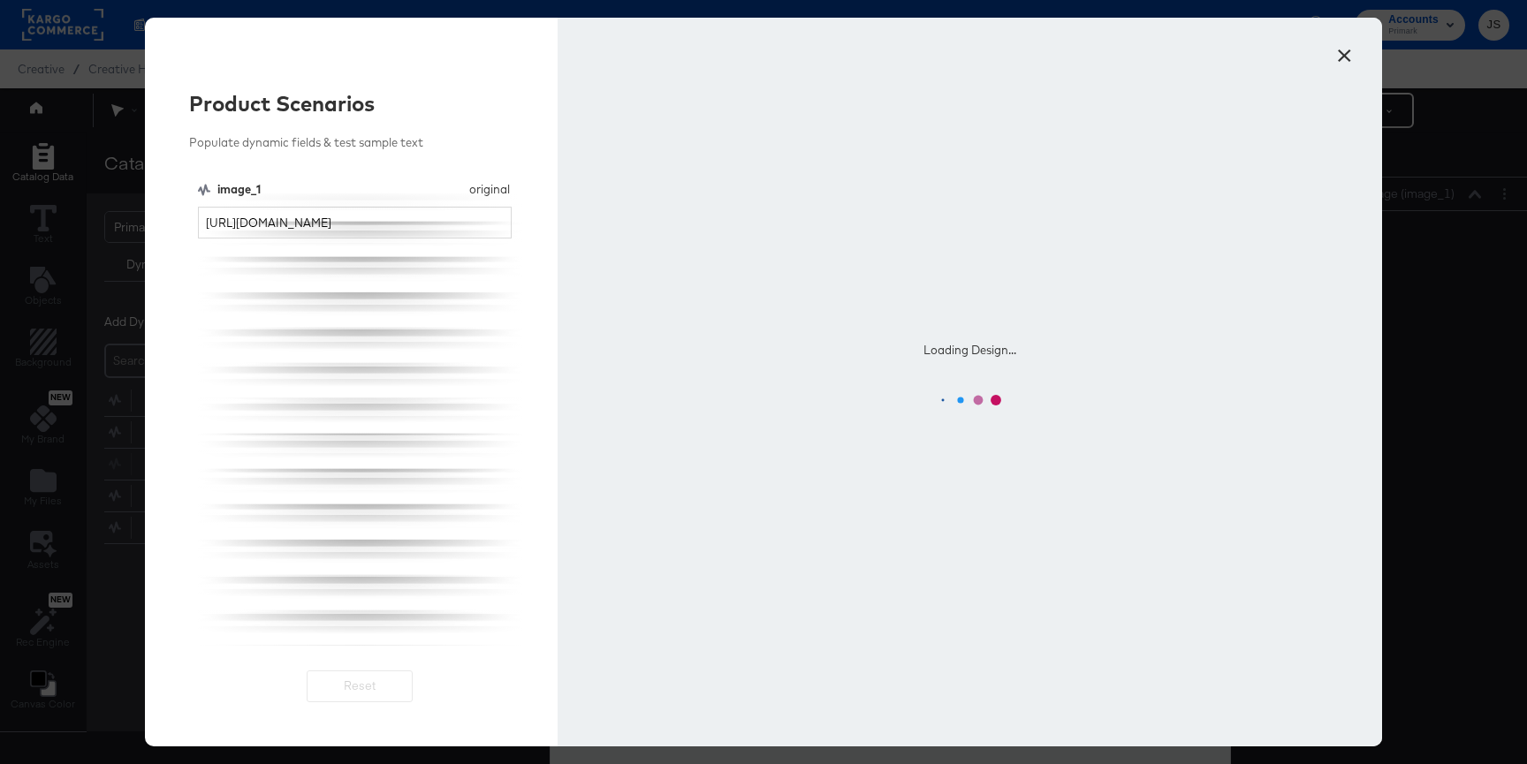
click at [1334, 60] on button "×" at bounding box center [1344, 51] width 32 height 32
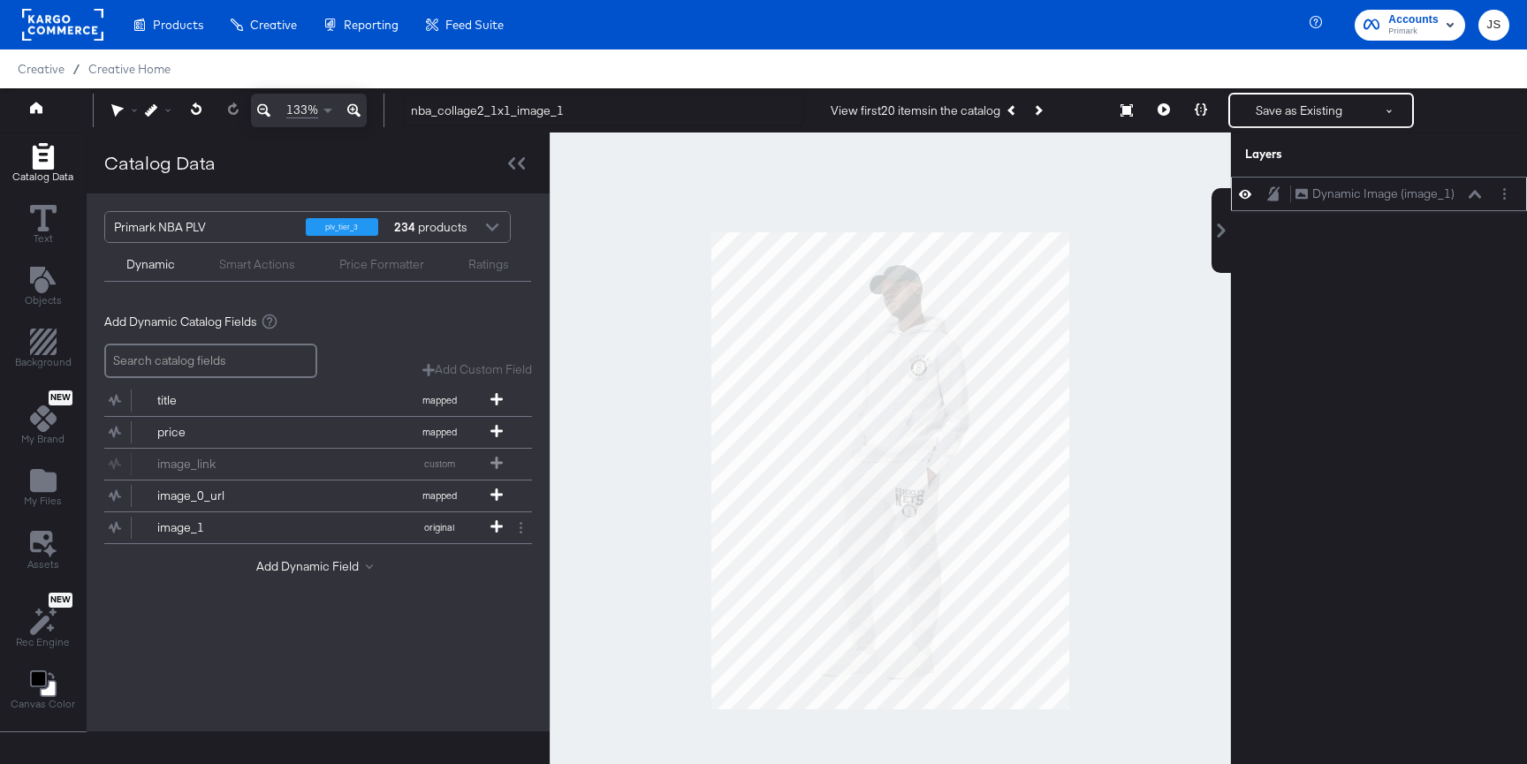
click at [1475, 193] on icon at bounding box center [1474, 194] width 12 height 8
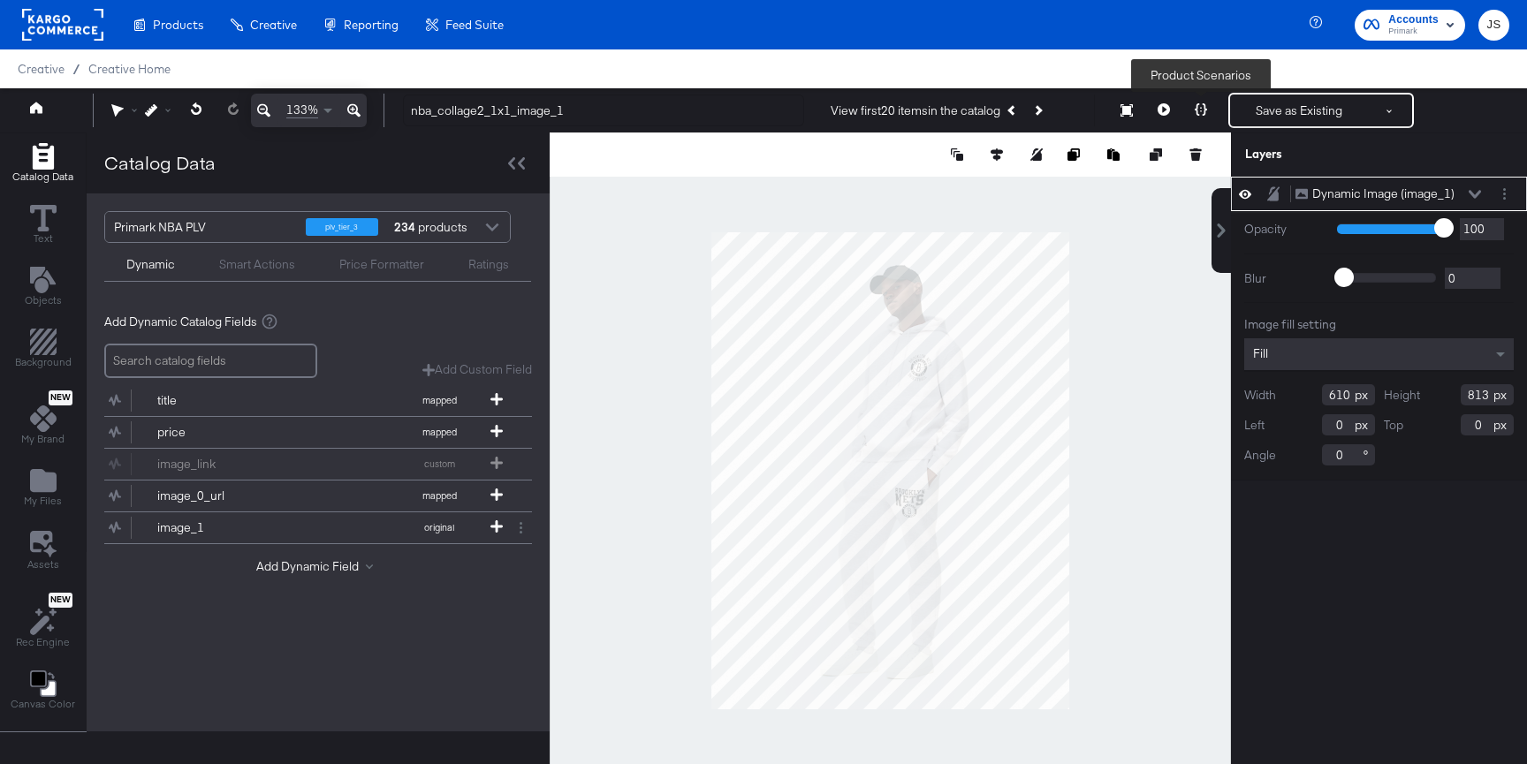
click at [1199, 112] on icon at bounding box center [1201, 109] width 12 height 12
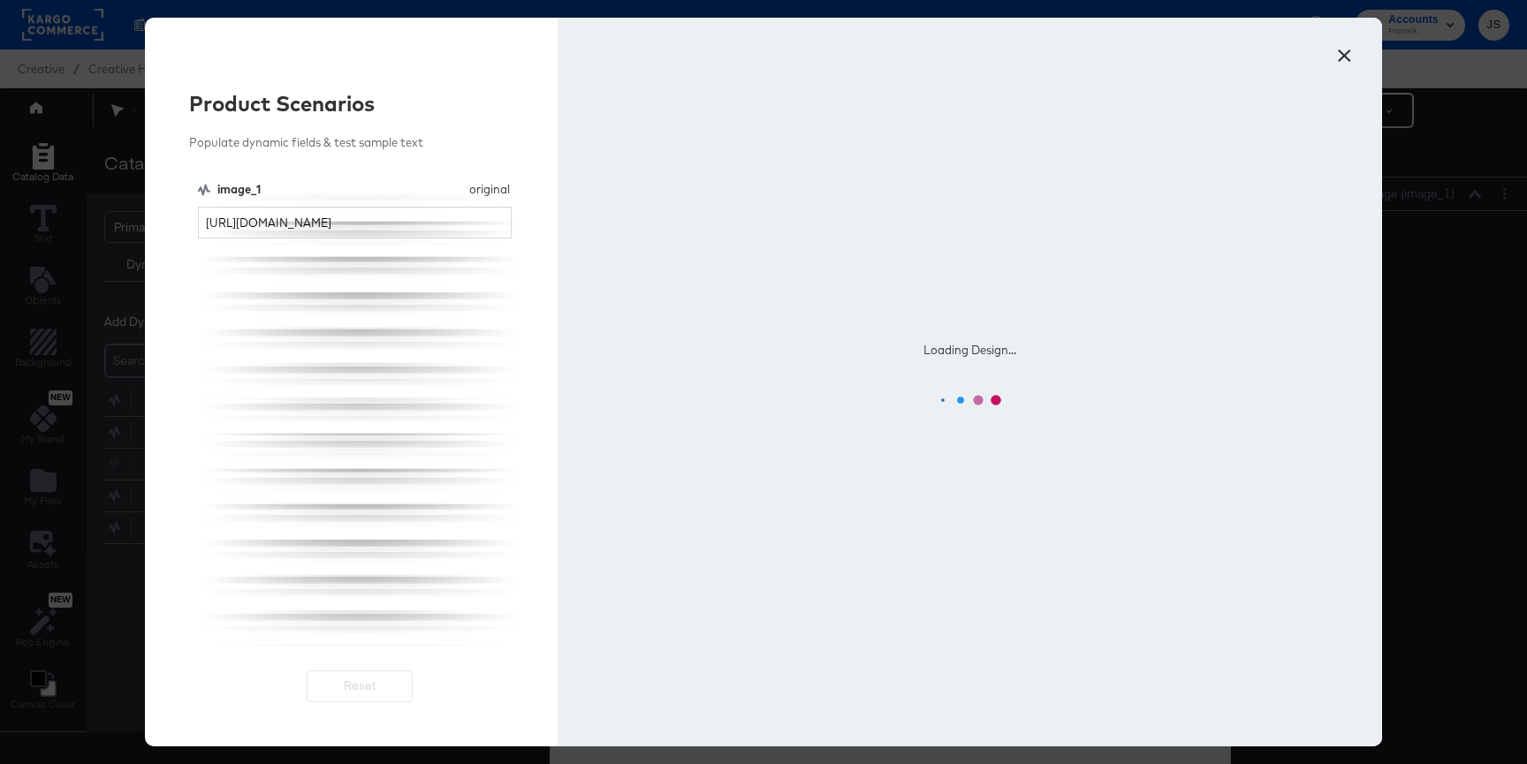
click at [1339, 54] on button "×" at bounding box center [1344, 51] width 32 height 32
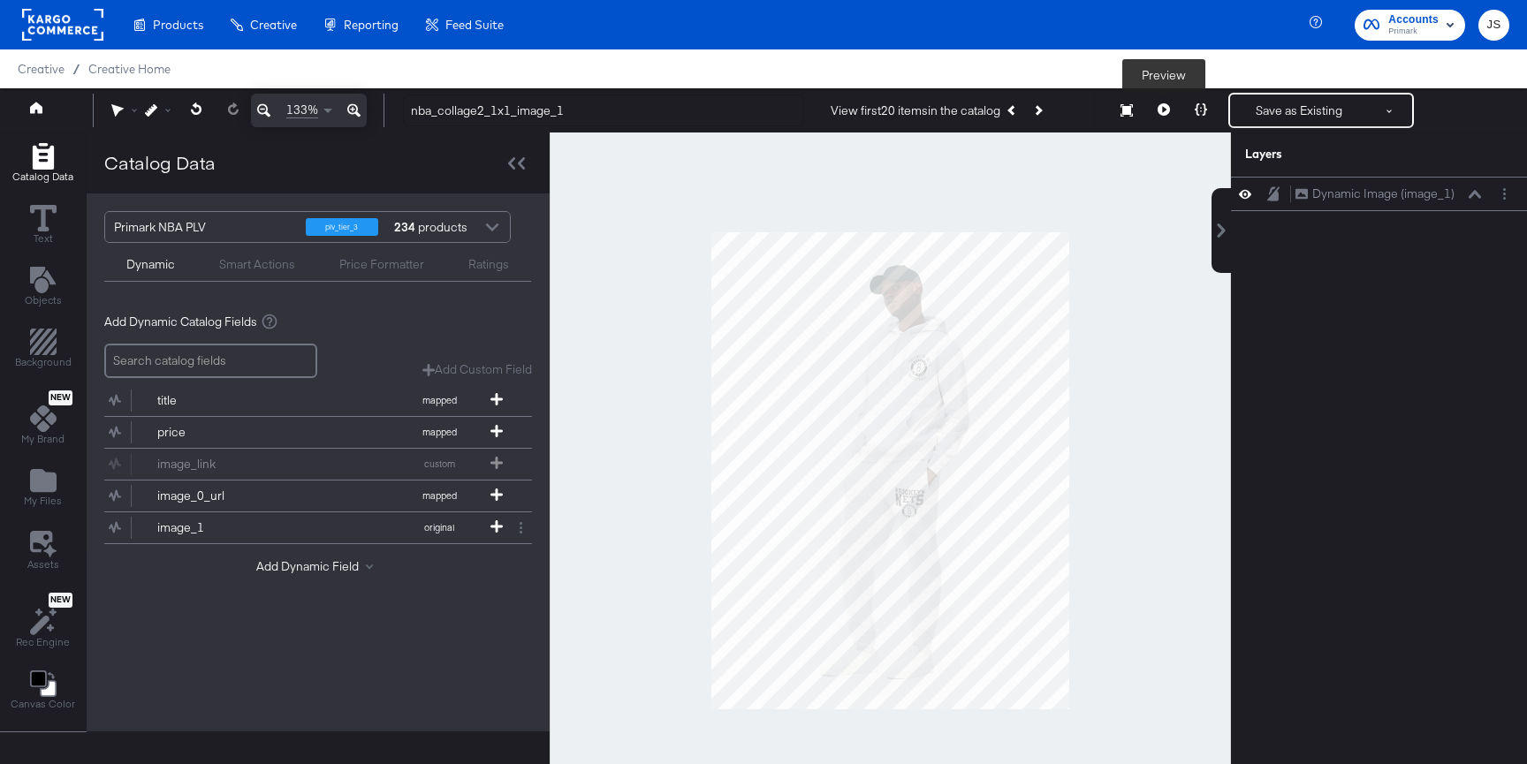
click at [1164, 104] on icon at bounding box center [1163, 109] width 12 height 12
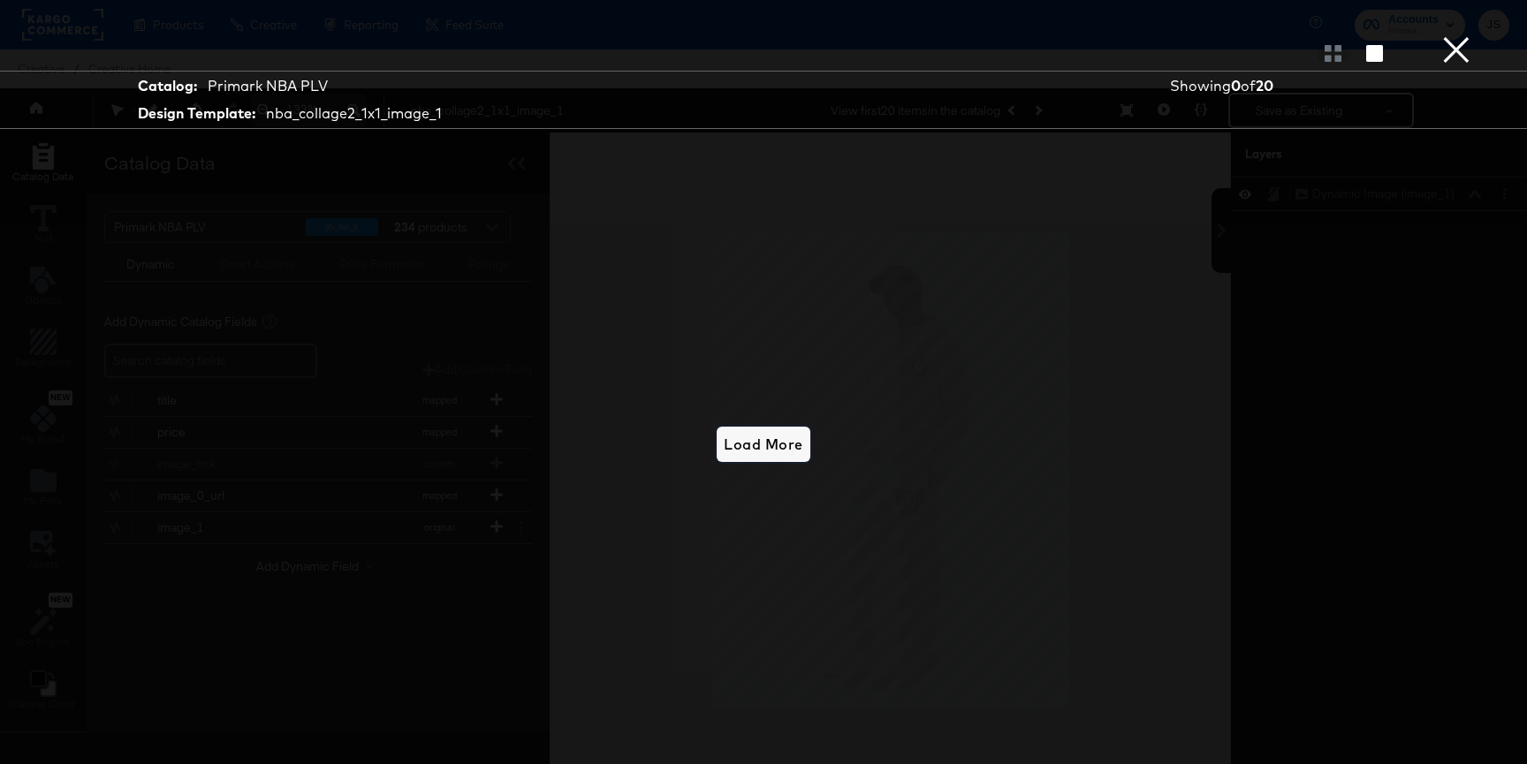
click at [734, 436] on span "Load More" at bounding box center [763, 444] width 79 height 25
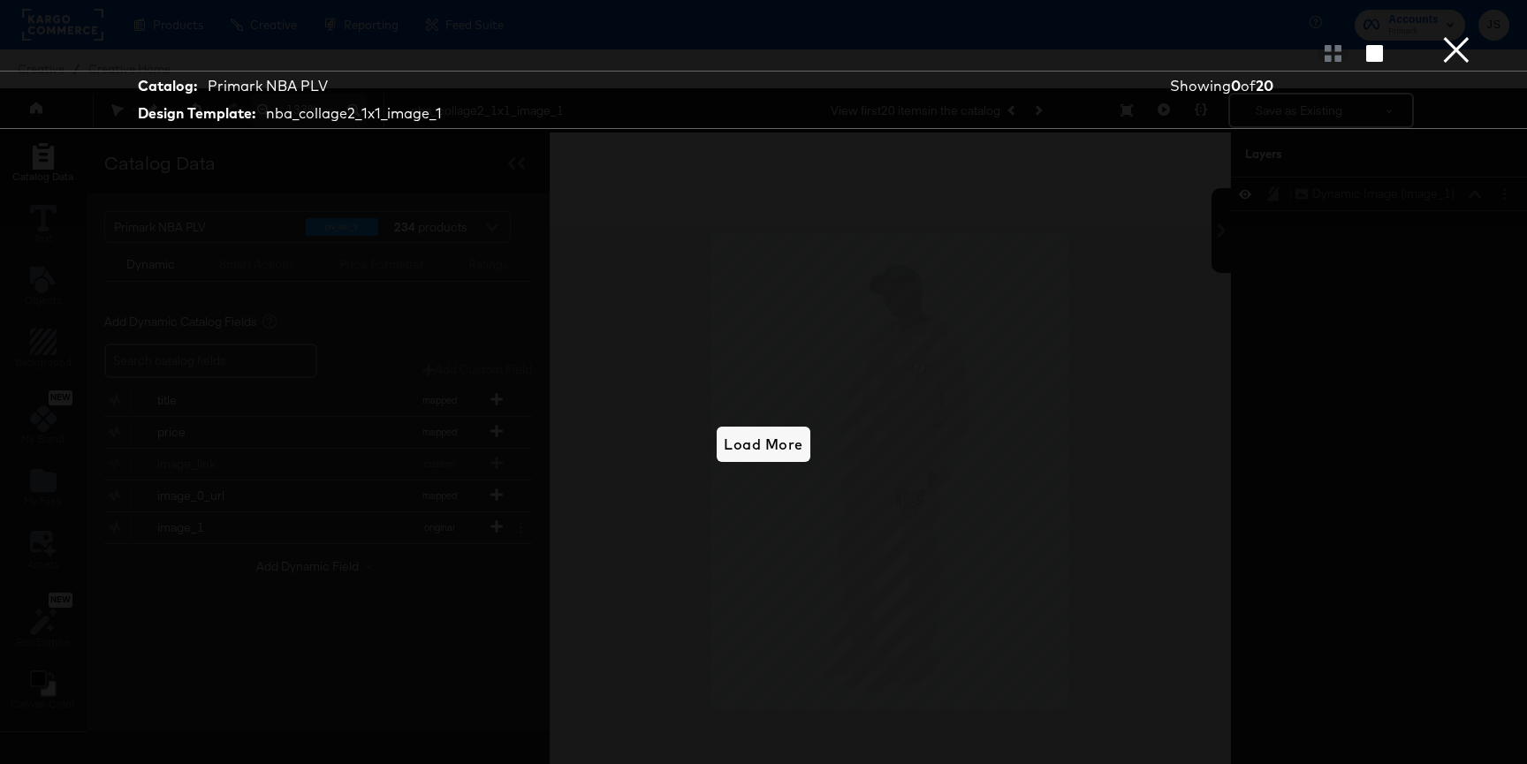
click at [1453, 35] on button "×" at bounding box center [1455, 17] width 35 height 35
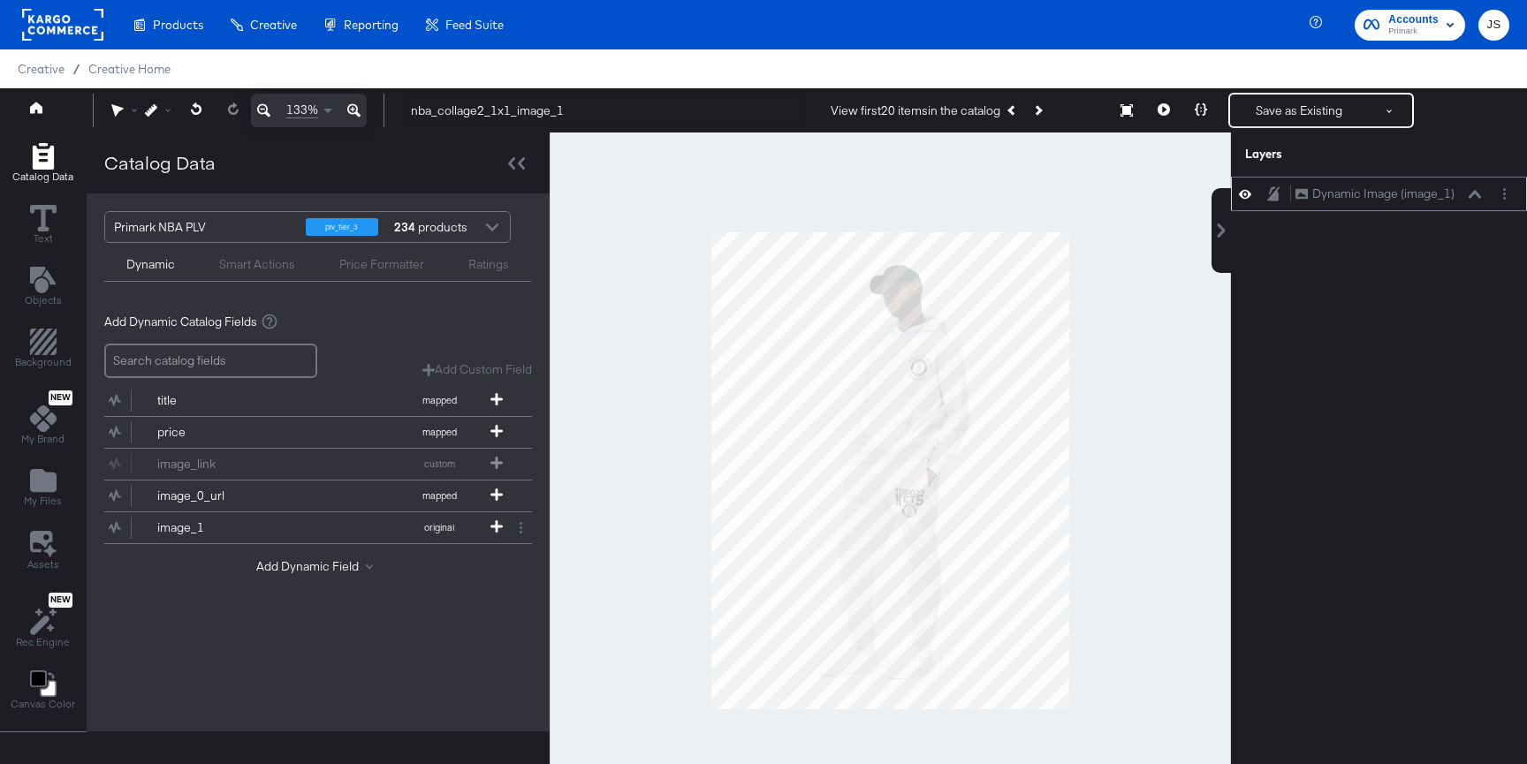
click at [1479, 194] on icon at bounding box center [1474, 194] width 12 height 8
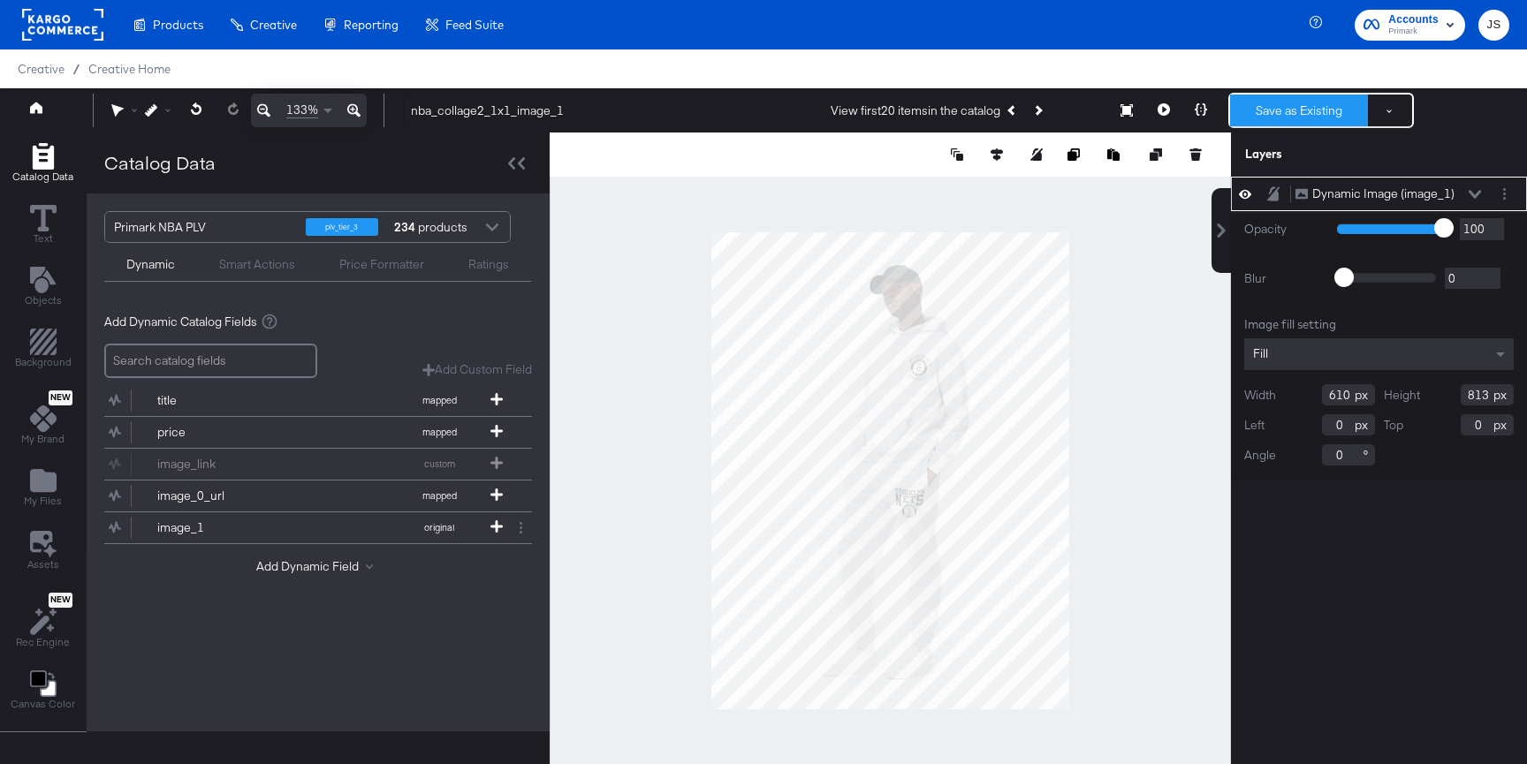
click at [1286, 105] on button "Save as Existing" at bounding box center [1299, 111] width 138 height 32
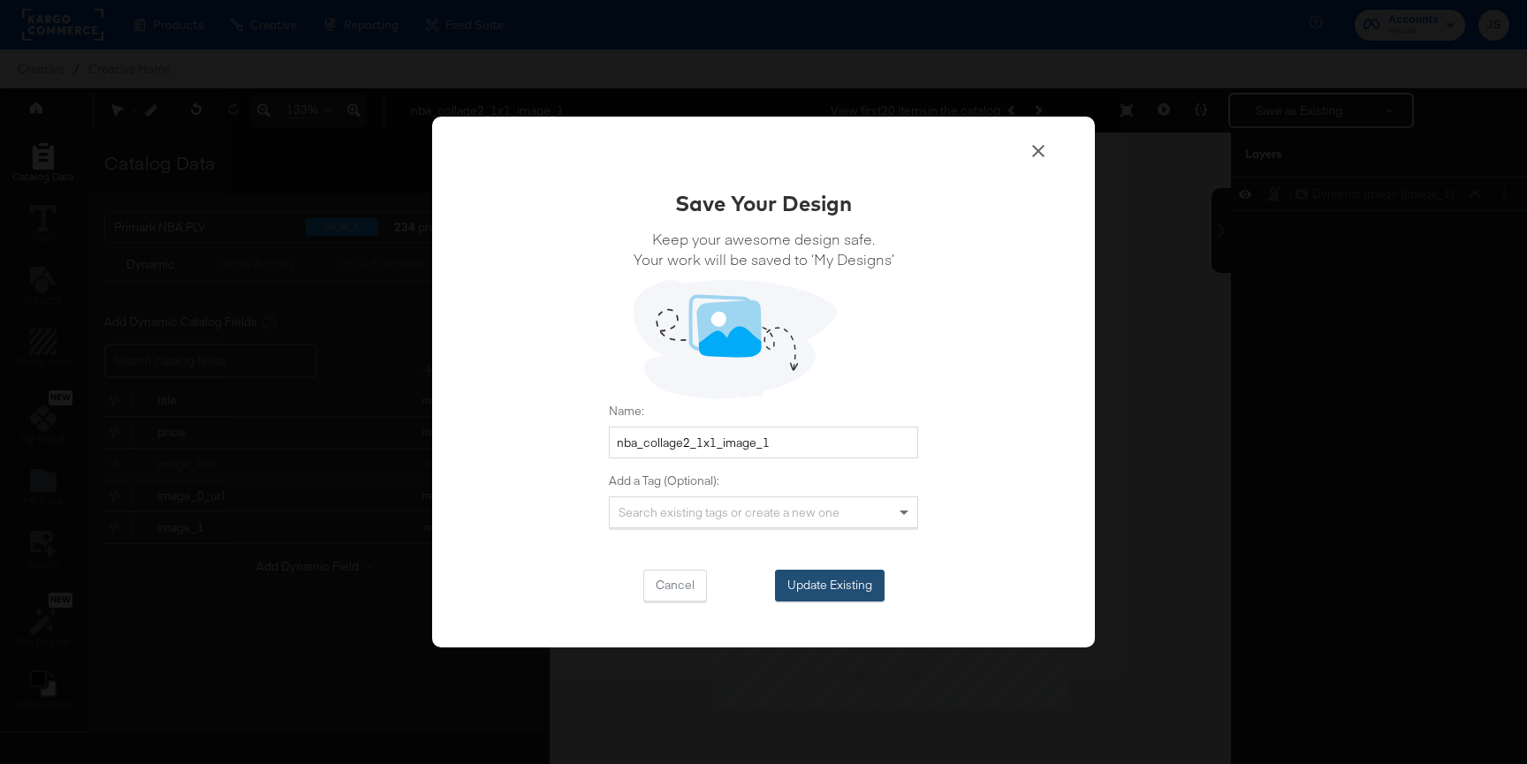
click at [861, 573] on button "Update Existing" at bounding box center [830, 586] width 110 height 32
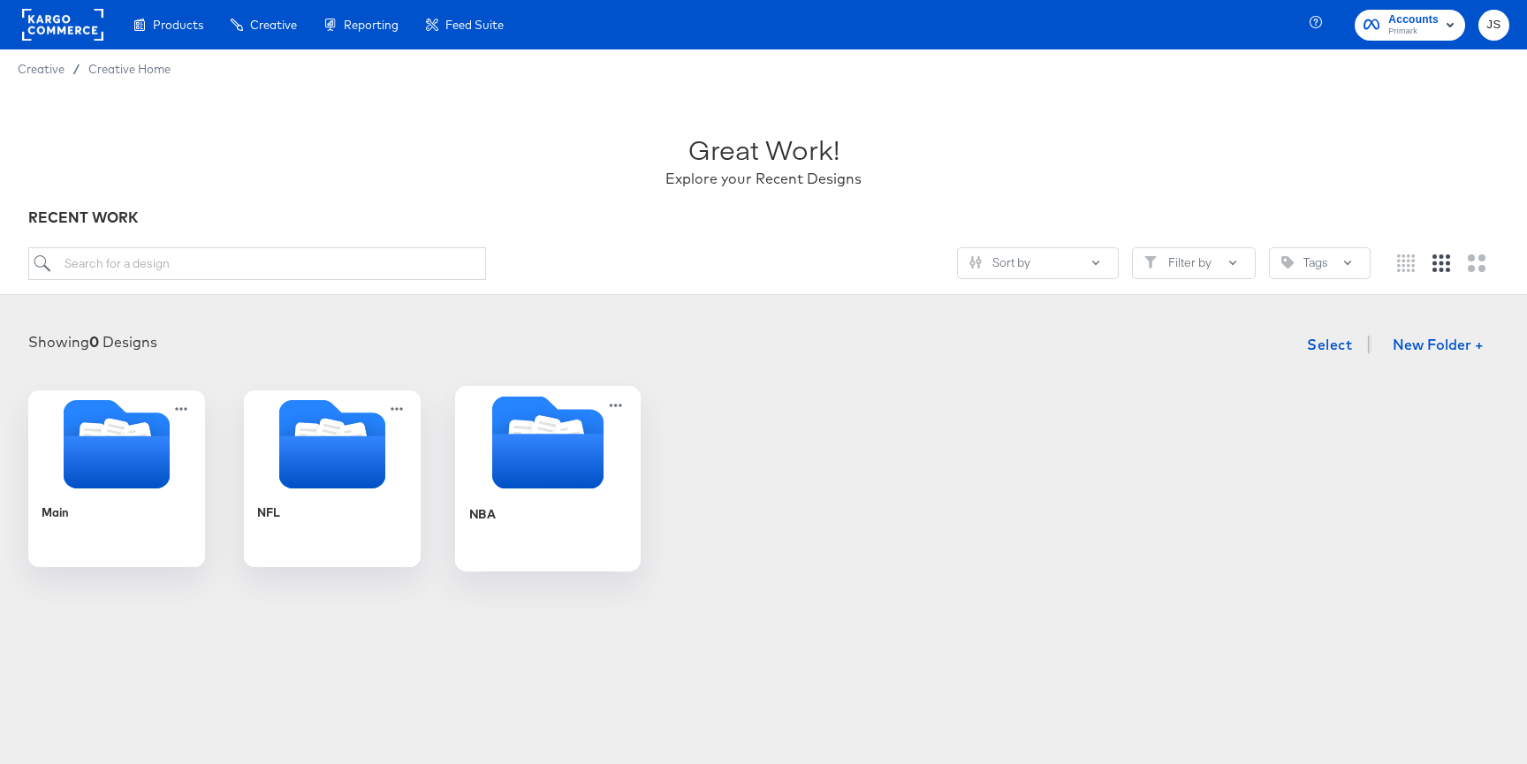
click at [577, 533] on div "NBA" at bounding box center [548, 527] width 158 height 68
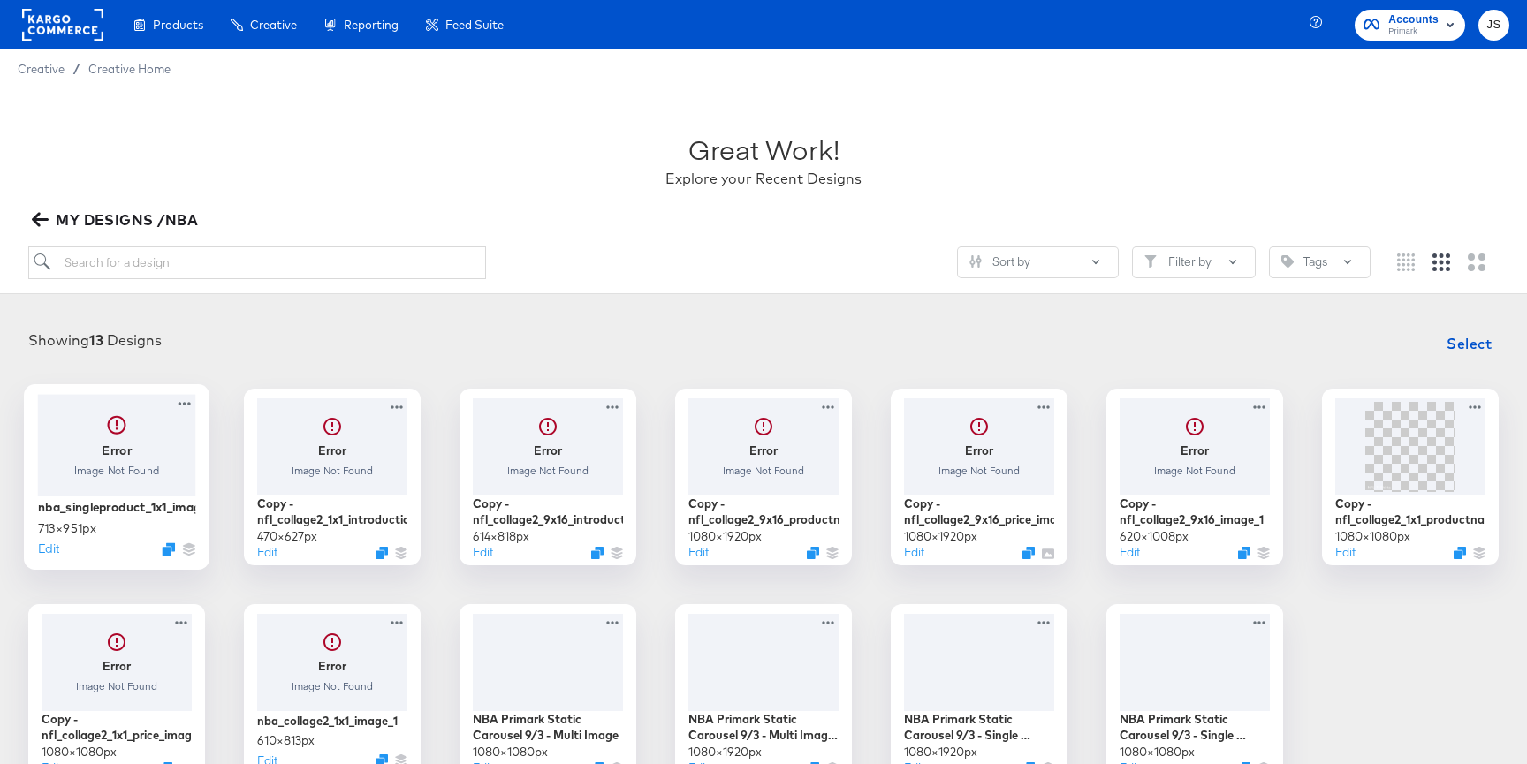
scroll to position [44, 0]
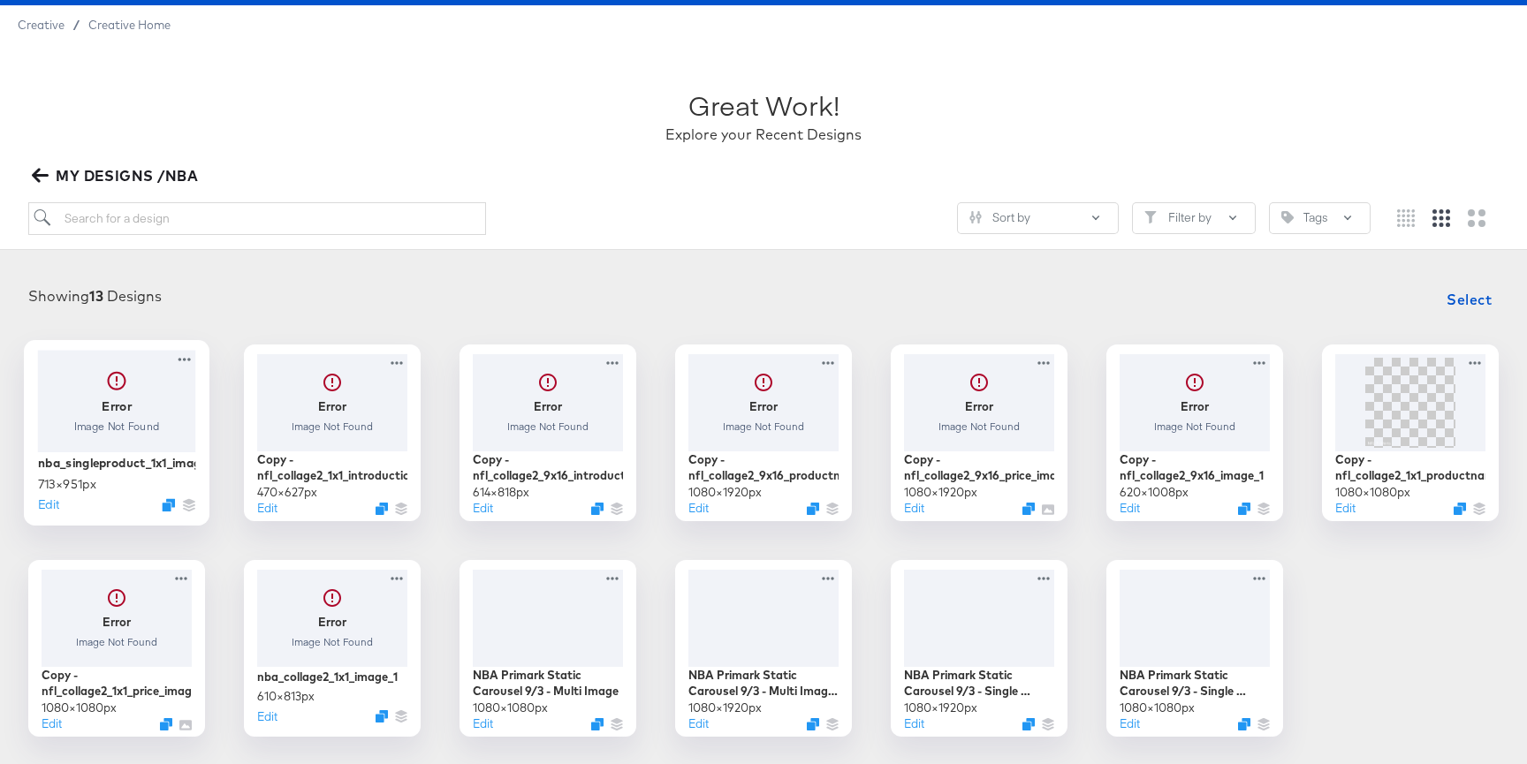
click at [170, 398] on div at bounding box center [117, 401] width 158 height 102
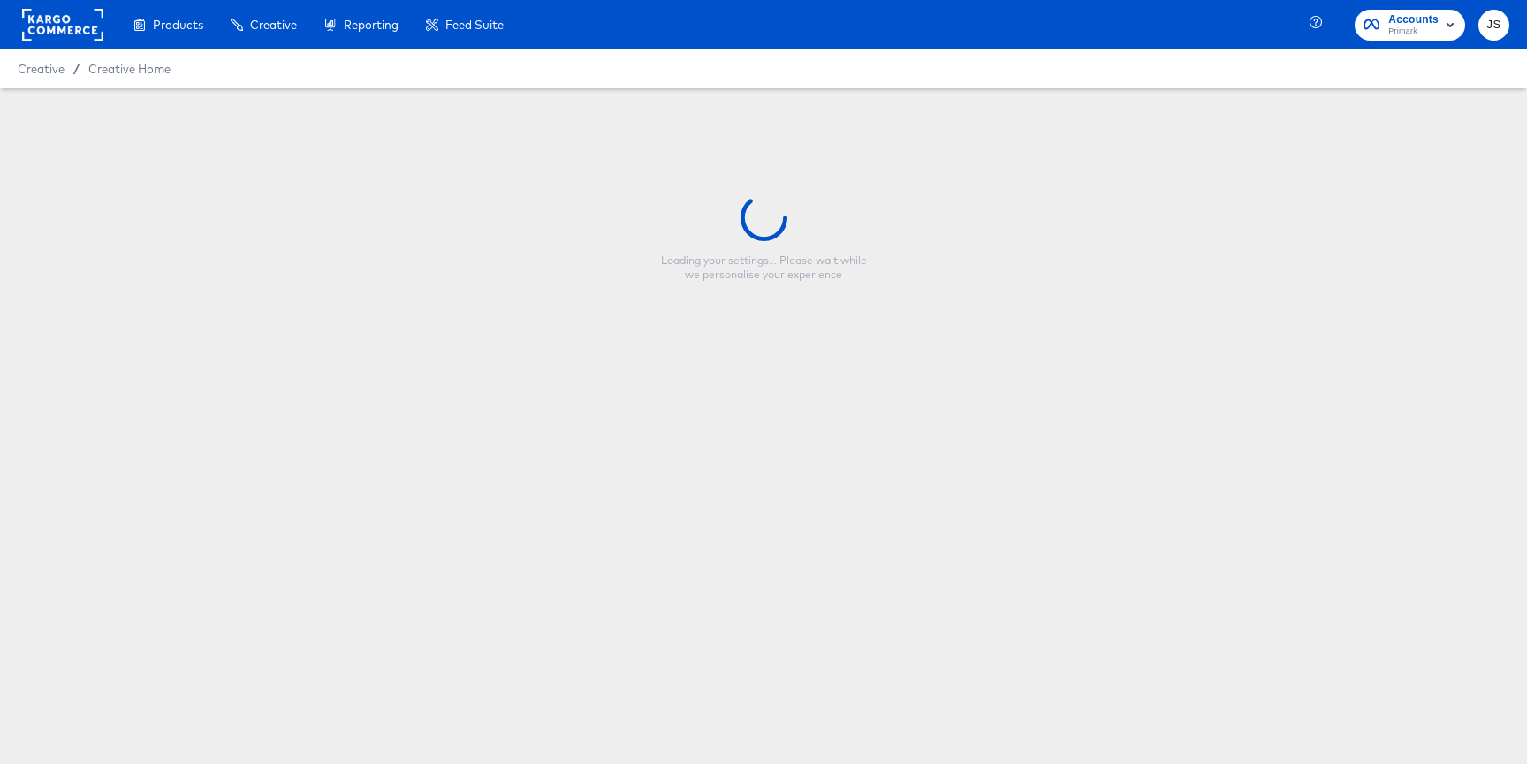
type input "nba_singleproduct_1x1_image_1"
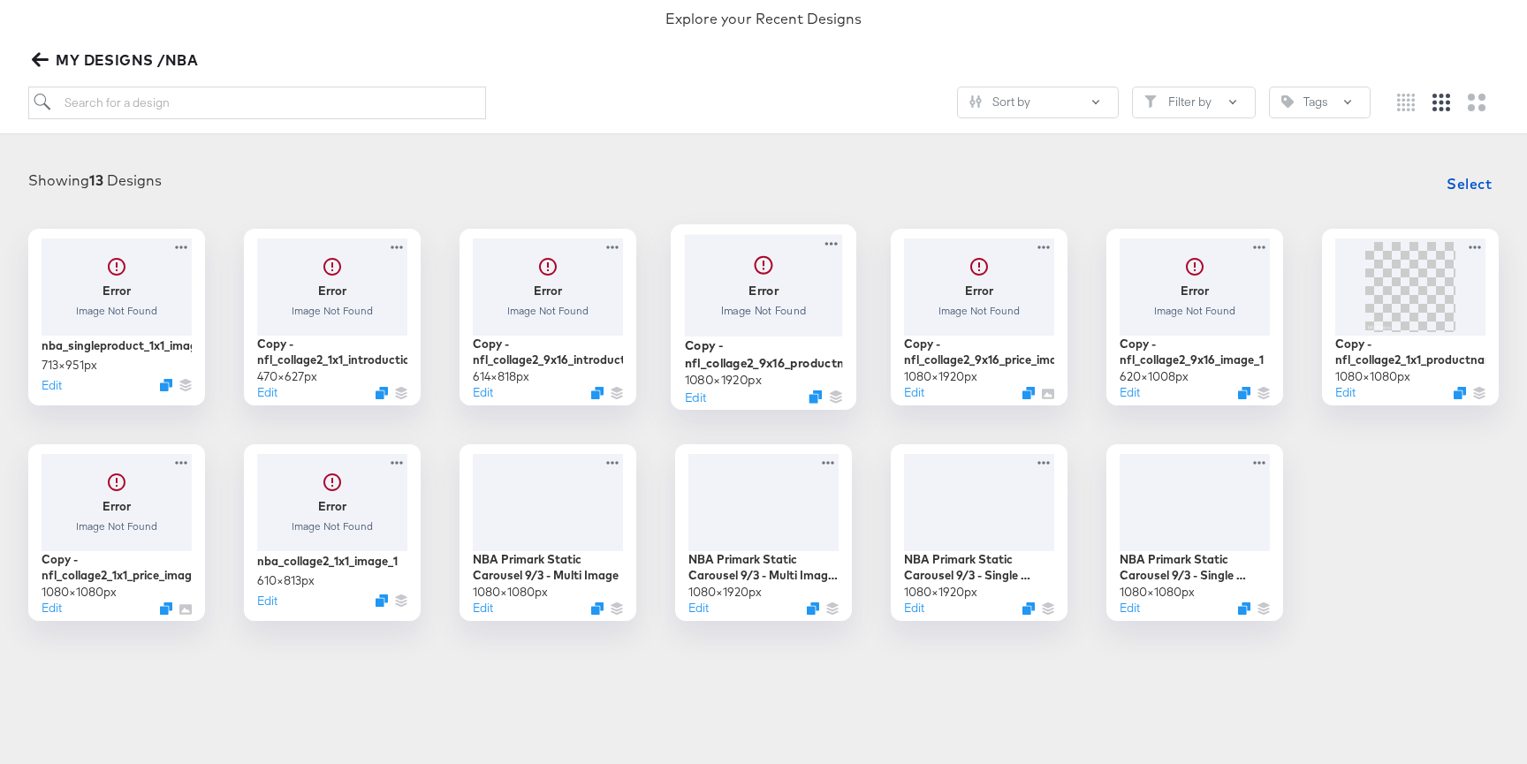
scroll to position [166, 0]
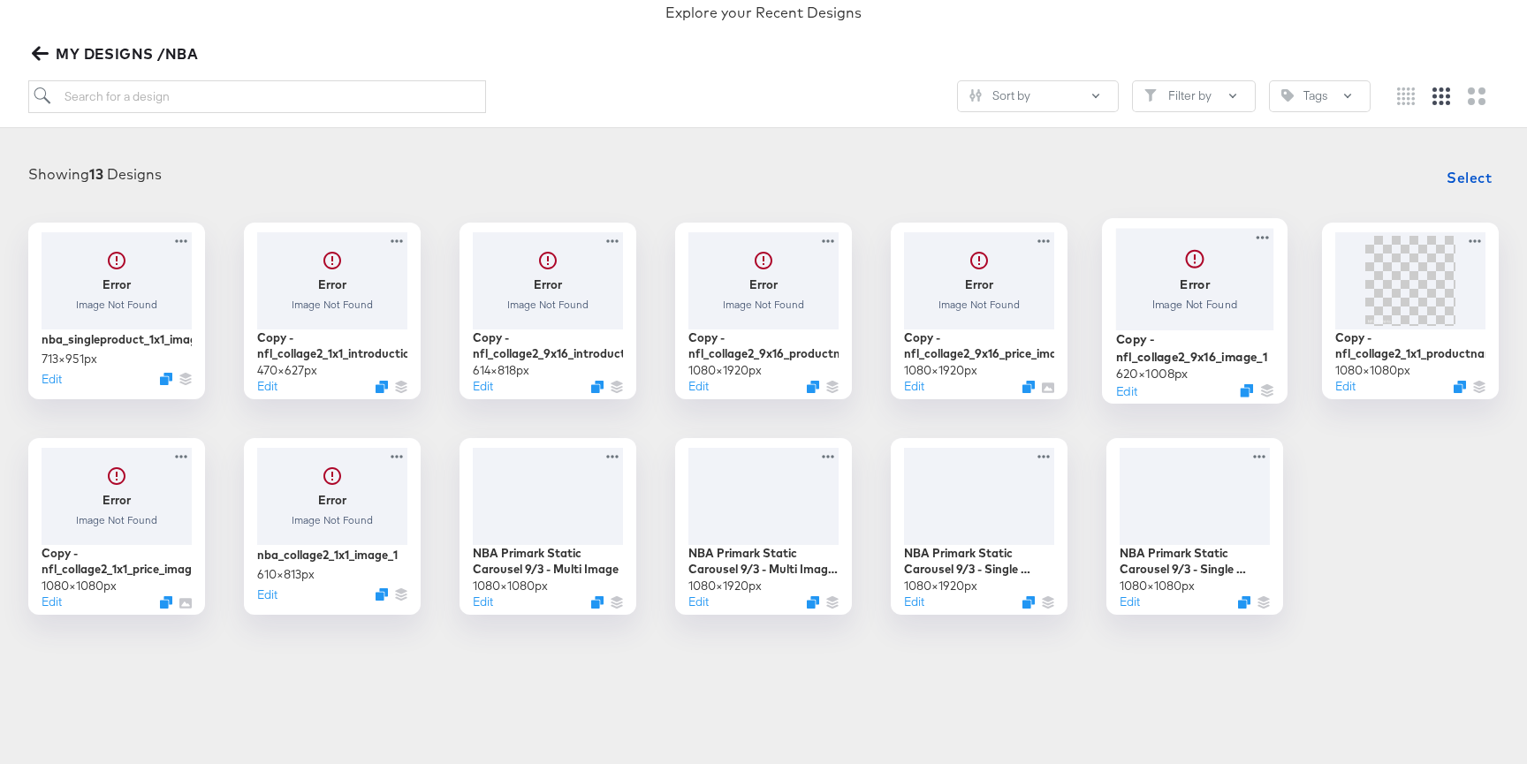
click at [1235, 309] on div at bounding box center [1195, 279] width 158 height 102
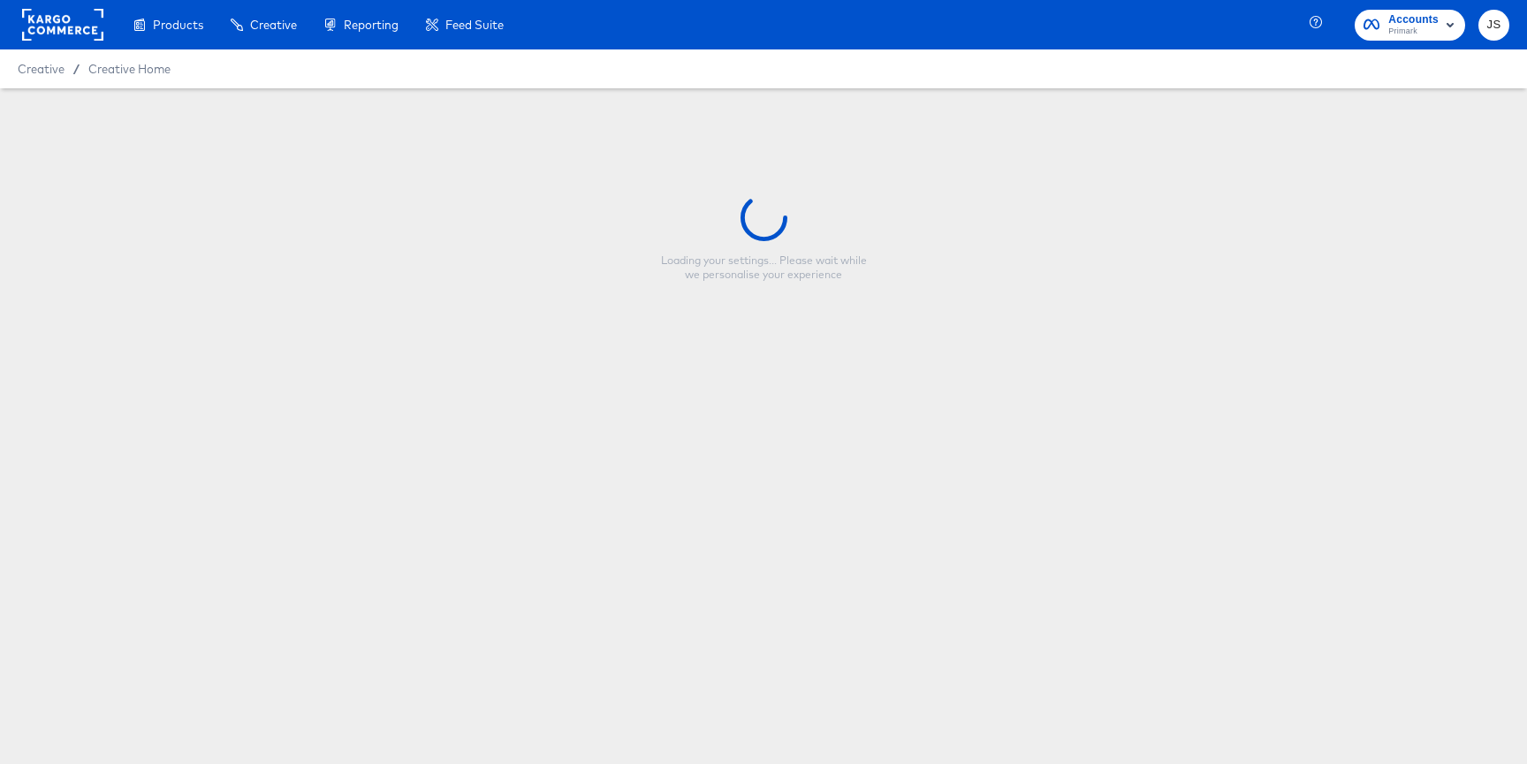
type input "Copy - nfl_collage2_9x16_image_1"
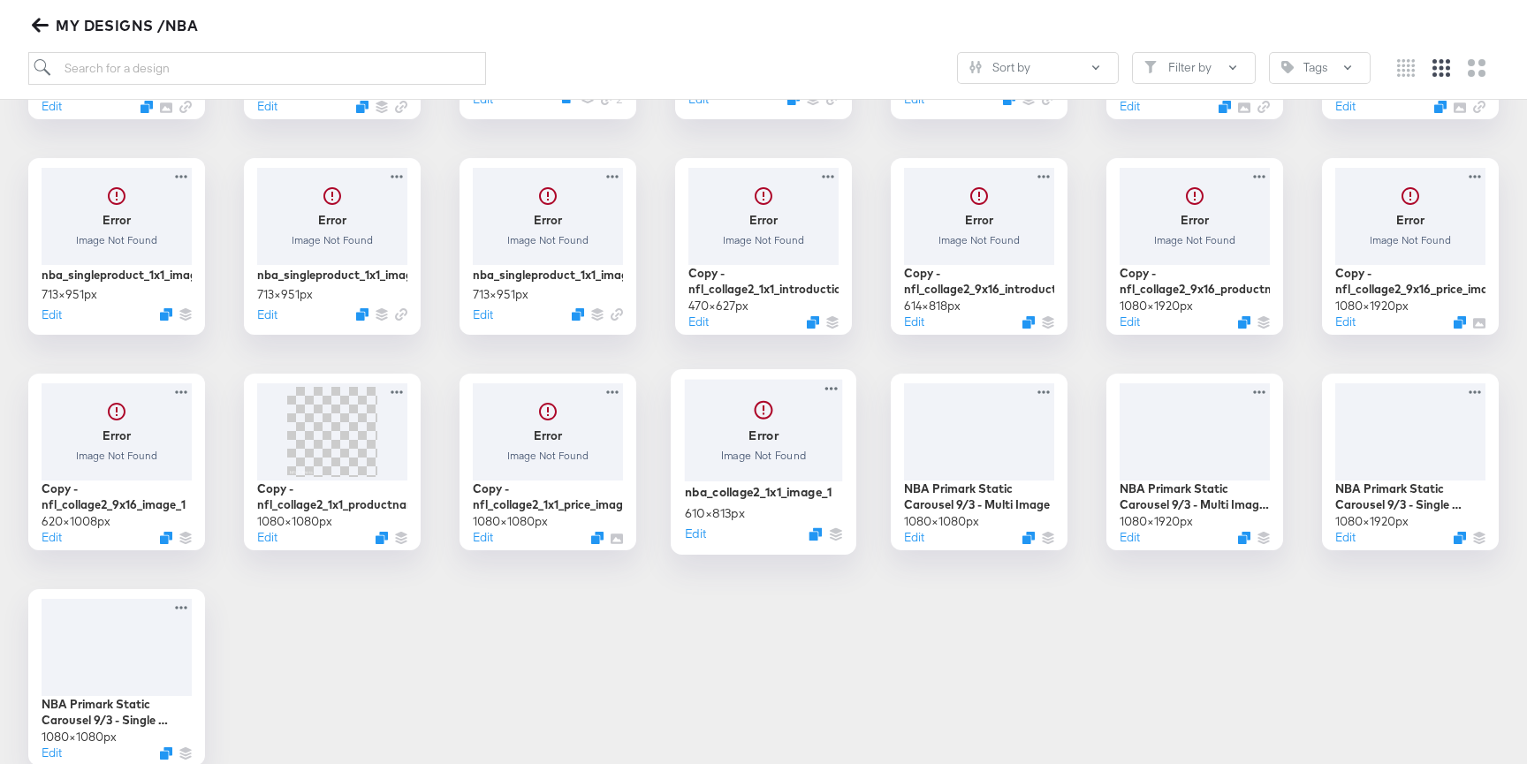
scroll to position [431, 0]
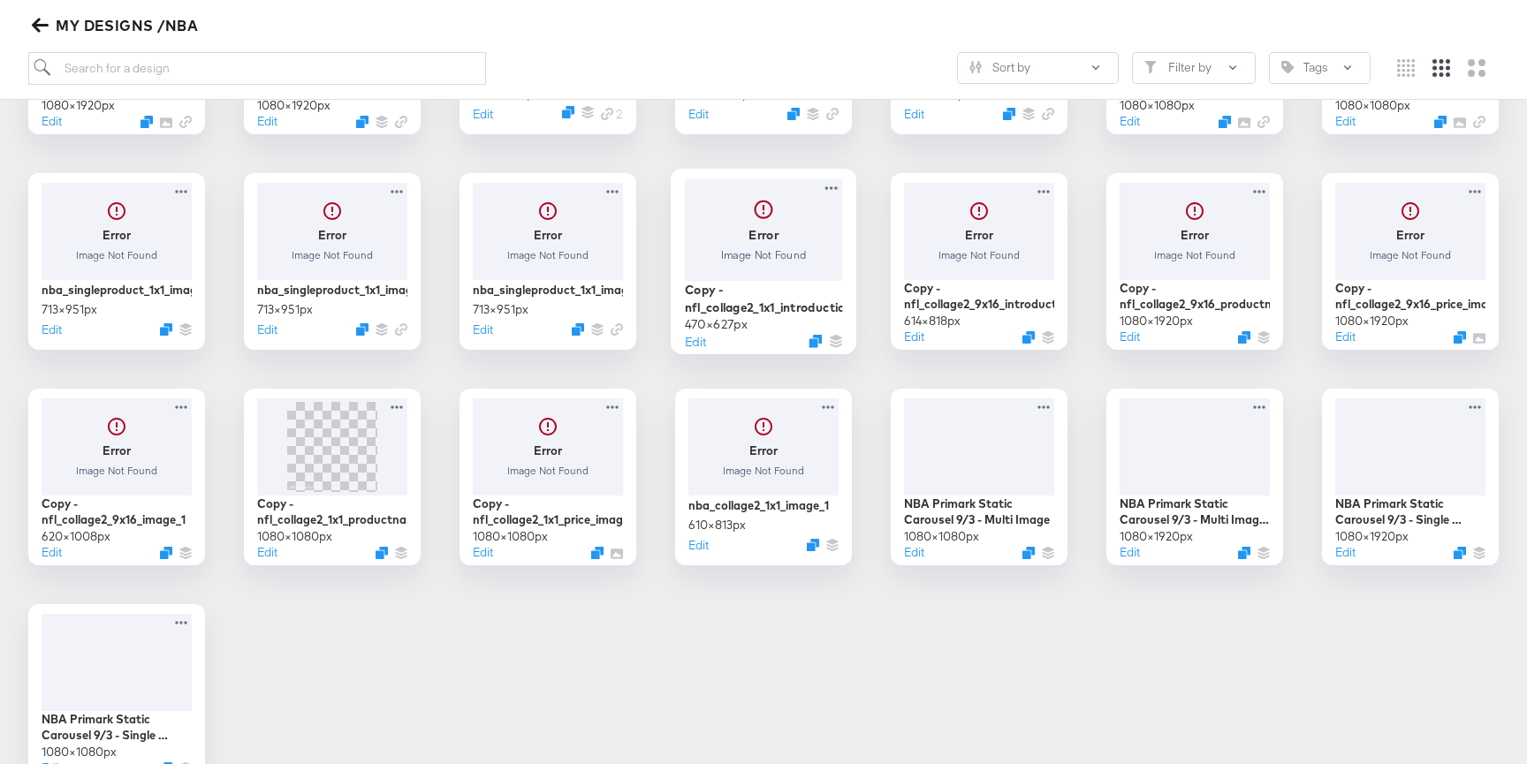
click at [774, 241] on div at bounding box center [764, 229] width 158 height 102
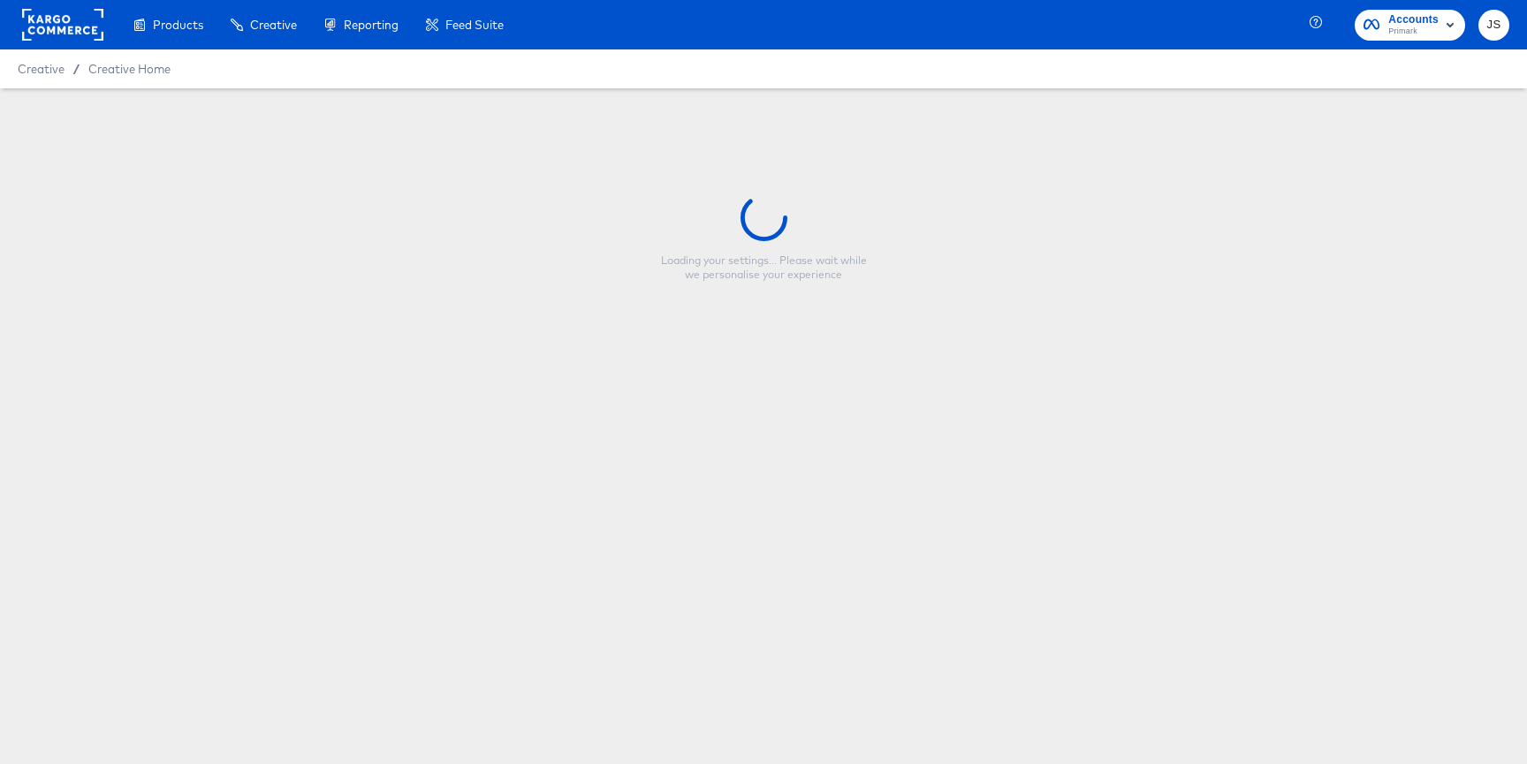
type input "Copy - nfl_collage2_1x1_introduction_image_1"
